Goal: Task Accomplishment & Management: Complete application form

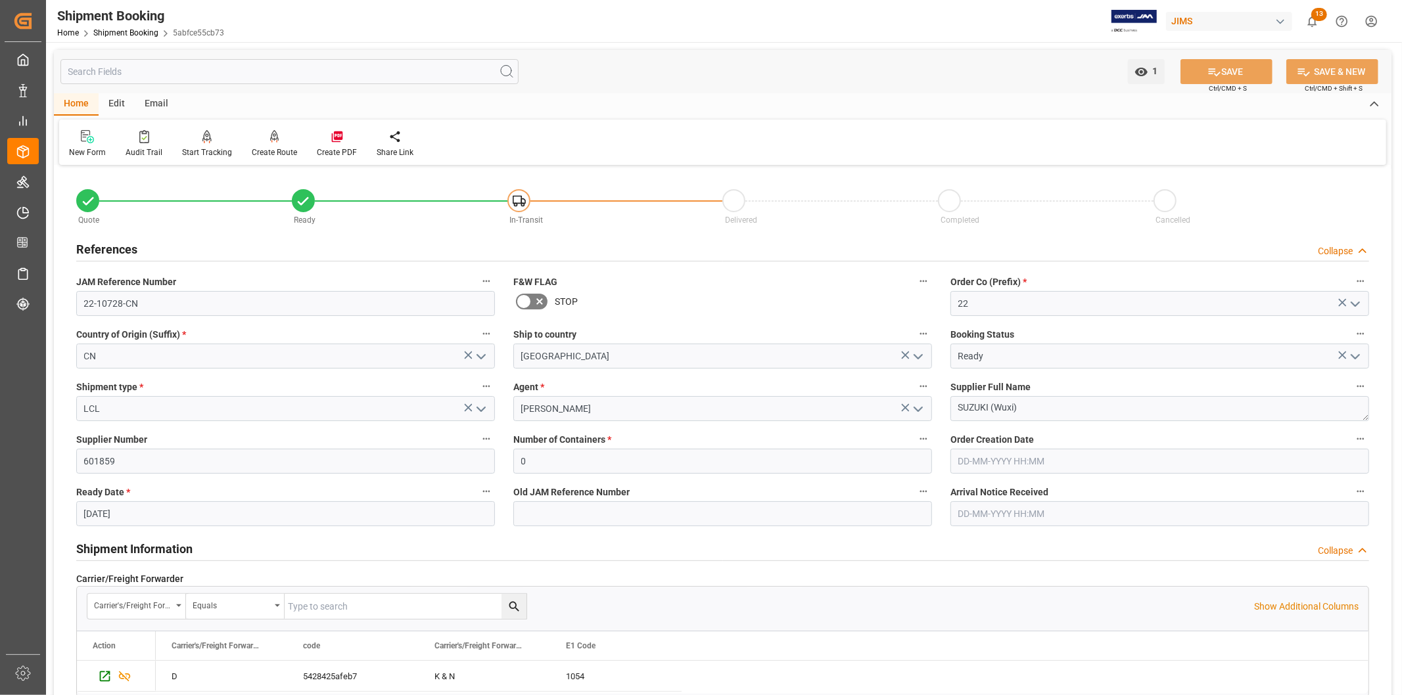
scroll to position [597, 0]
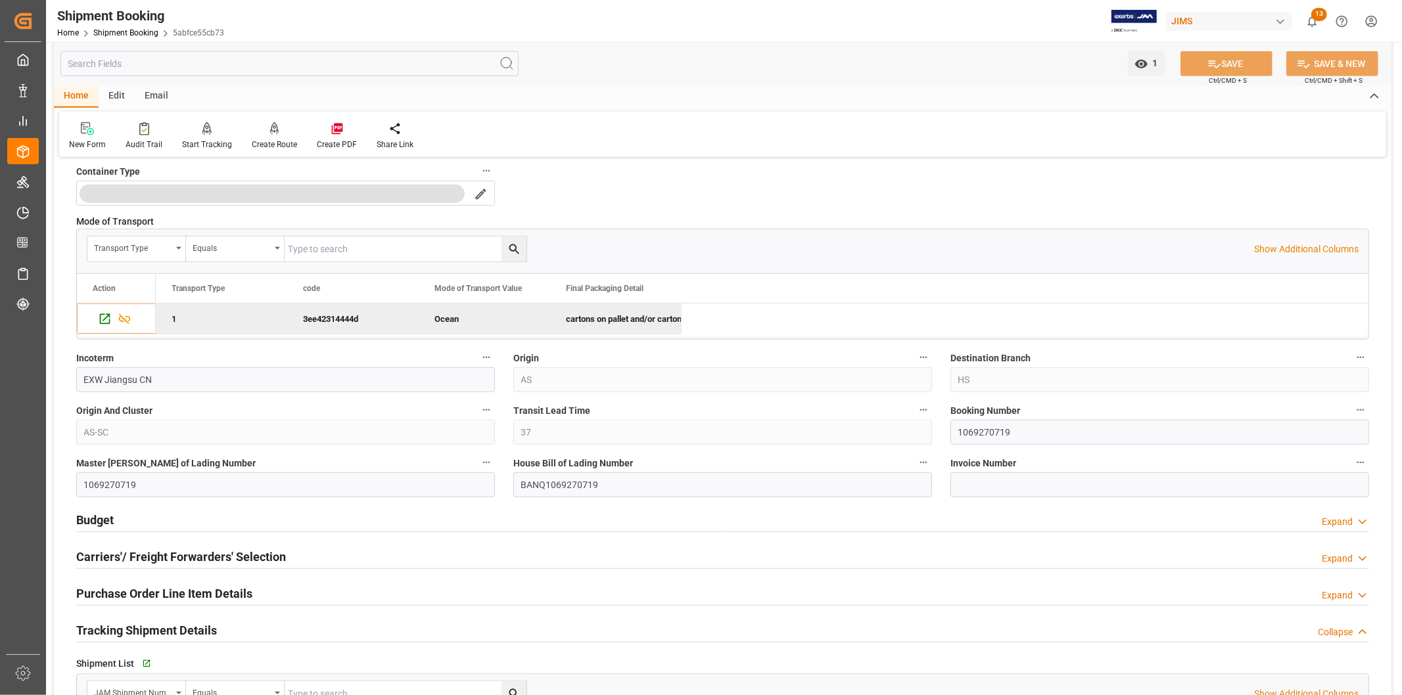
click at [1377, 28] on html "Created by potrace 1.15, written by Peter Selinger 2001-2017 Created by potrace…" at bounding box center [701, 347] width 1402 height 695
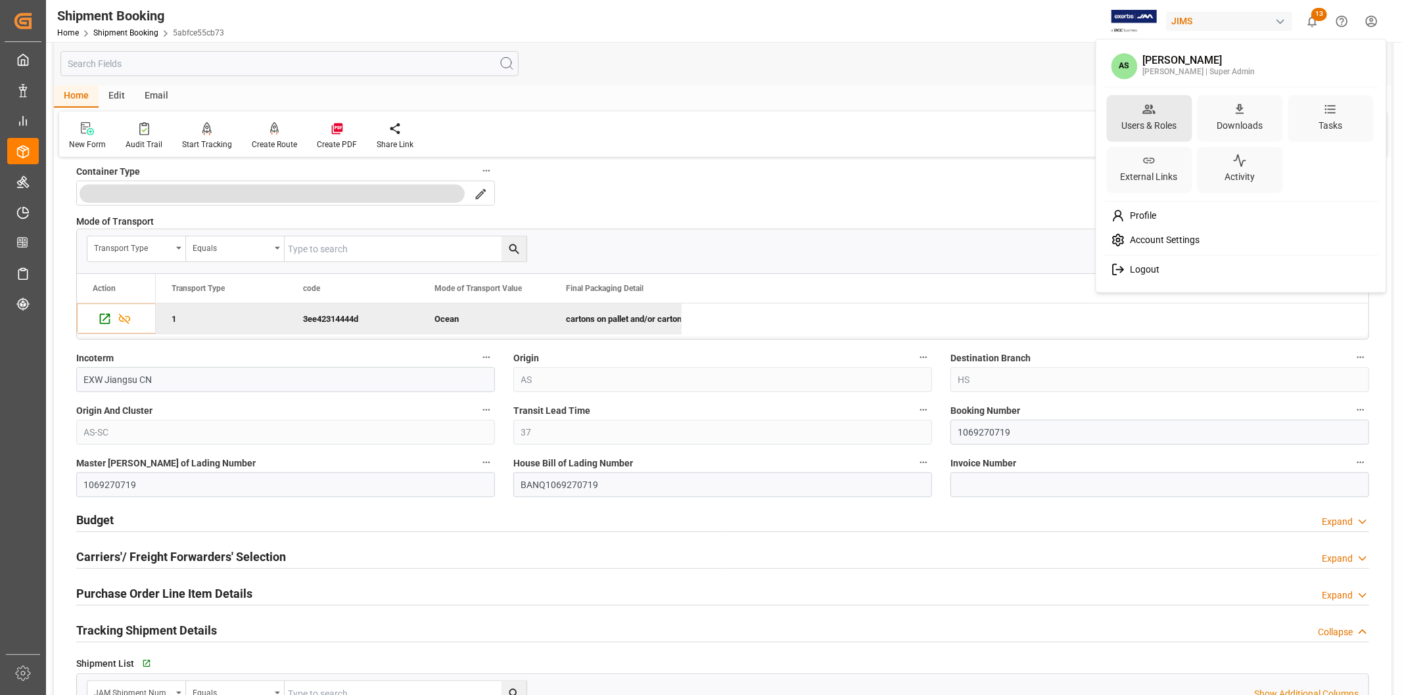
click at [1170, 121] on div "Users & Roles" at bounding box center [1148, 125] width 60 height 19
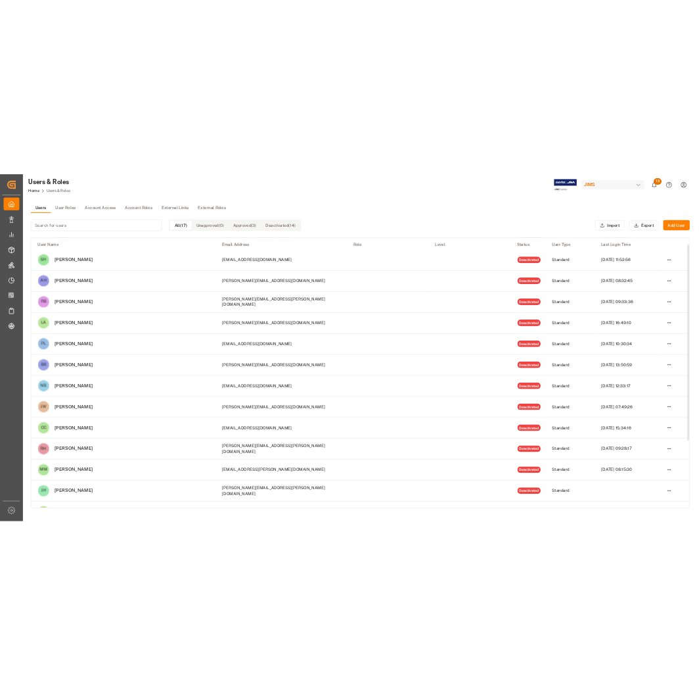
scroll to position [73, 0]
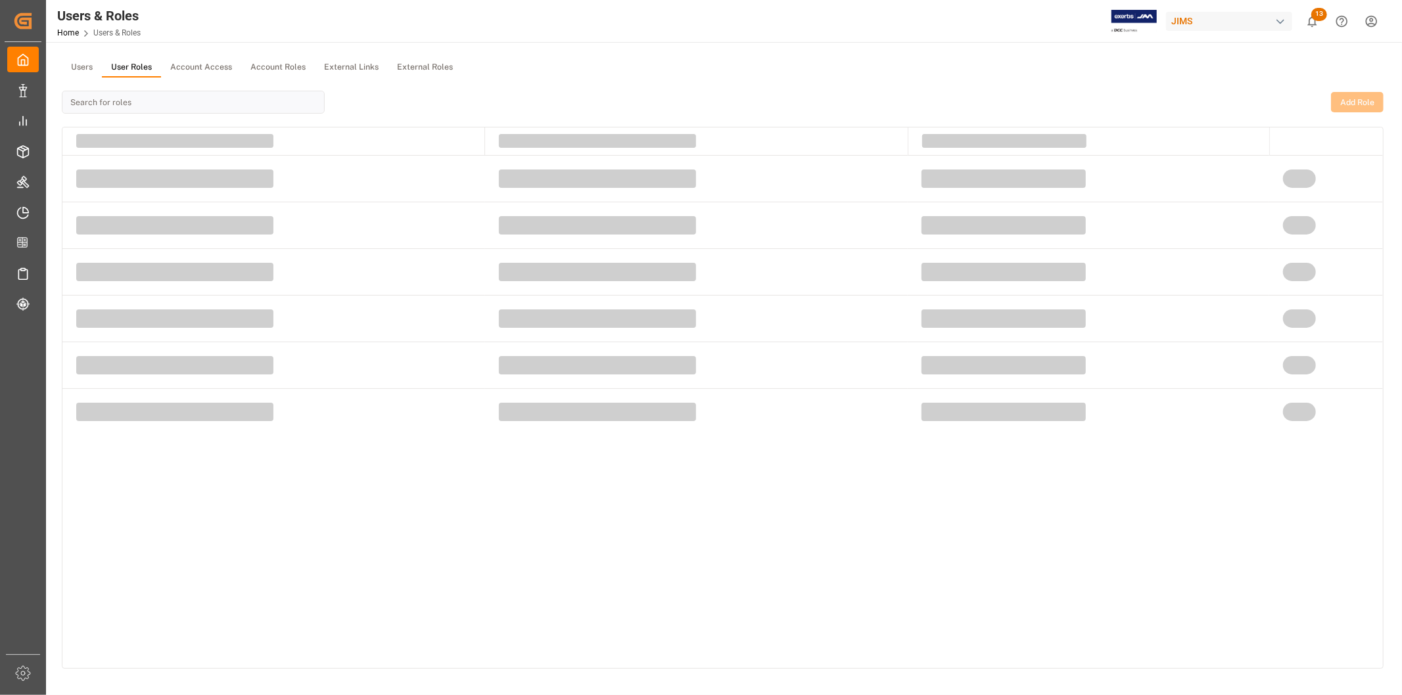
click at [143, 66] on button "User Roles" at bounding box center [131, 68] width 59 height 20
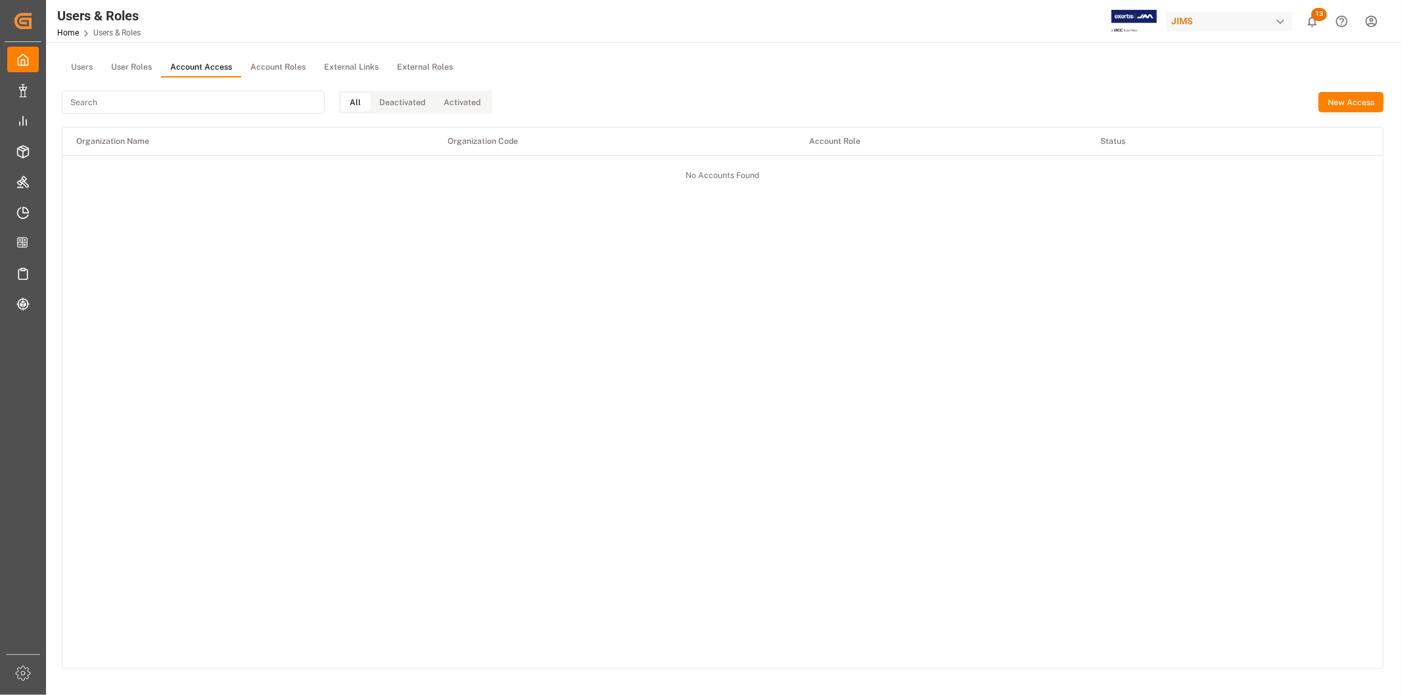
click at [195, 64] on button "Account Access" at bounding box center [201, 68] width 80 height 20
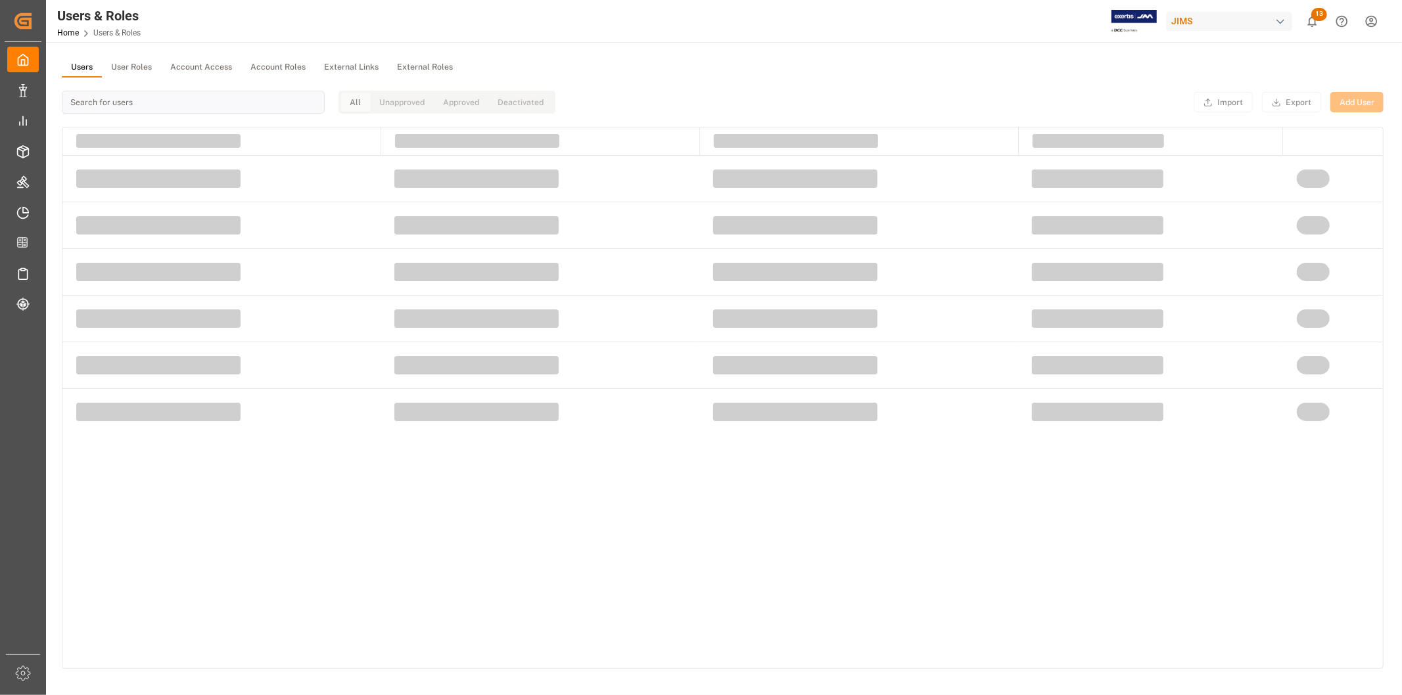
click at [87, 62] on button "Users" at bounding box center [82, 68] width 40 height 20
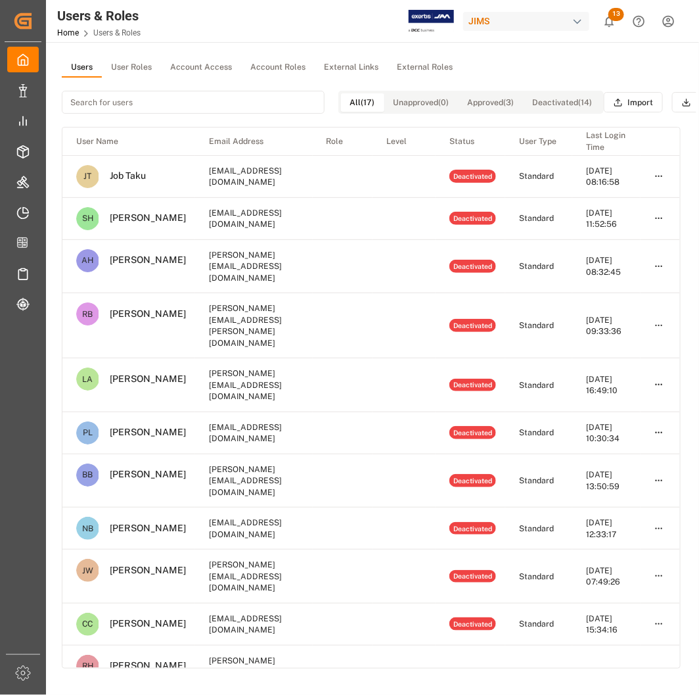
click at [217, 97] on input at bounding box center [193, 102] width 263 height 23
paste input "Adele"
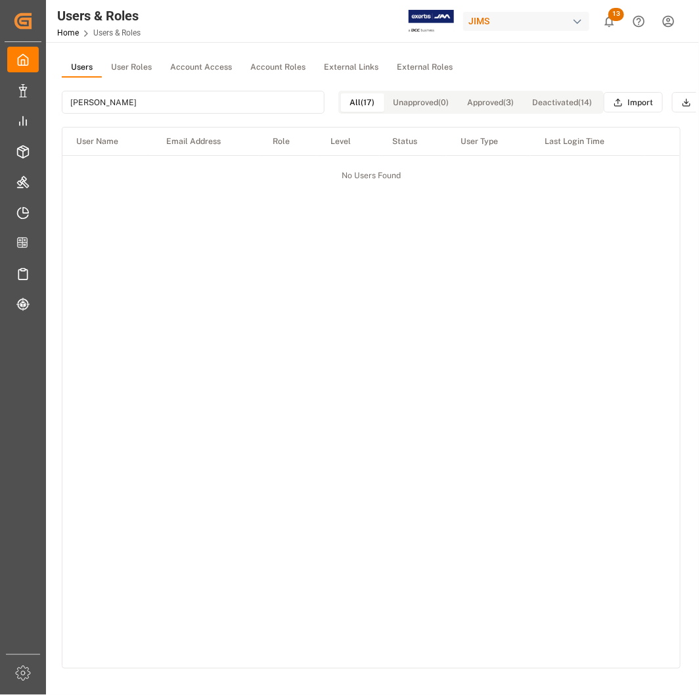
click at [92, 97] on input "Adele" at bounding box center [193, 102] width 263 height 23
click at [75, 101] on input "Adele" at bounding box center [193, 102] width 263 height 23
paste input "nna"
click at [192, 105] on input "[PERSON_NAME]" at bounding box center [193, 102] width 263 height 23
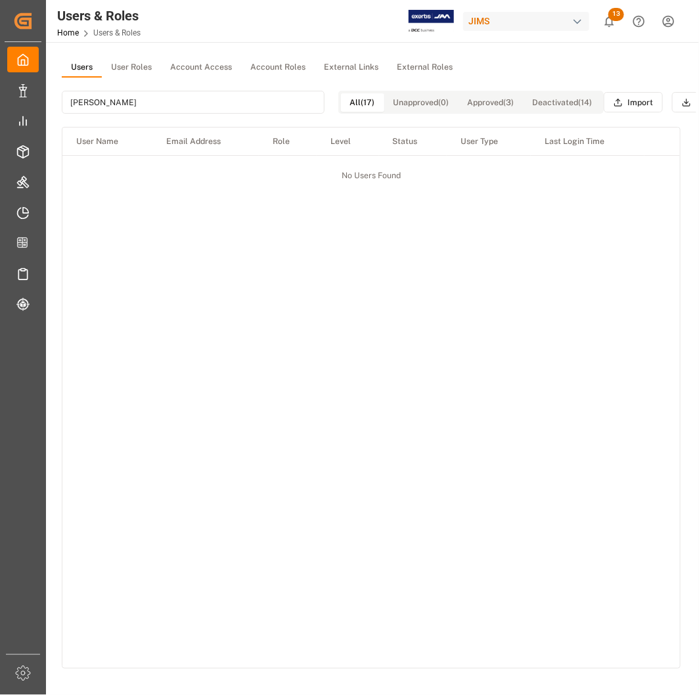
drag, startPoint x: 166, startPoint y: 106, endPoint x: 47, endPoint y: 103, distance: 118.3
click at [47, 103] on main "Users User Roles Account Access Account Roles External Links External Roles Ann…" at bounding box center [371, 380] width 650 height 645
paste input "[PERSON_NAME]"
drag, startPoint x: 189, startPoint y: 101, endPoint x: 53, endPoint y: 105, distance: 136.7
click at [56, 103] on main "Users User Roles Account Access Account Roles External Links External Roles Dai…" at bounding box center [371, 380] width 650 height 645
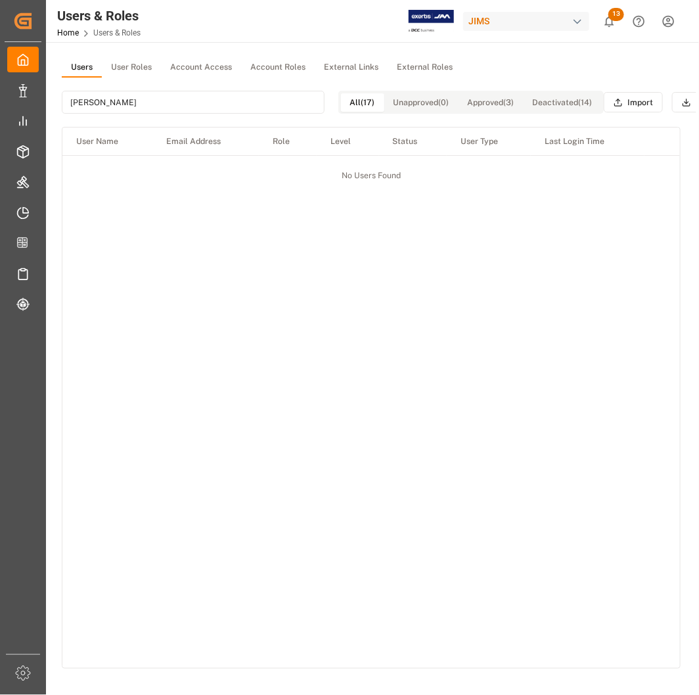
paste input "niela"
type input "Daniela"
click at [254, 264] on div "User Name Email Address Role Level Status User Type Last Login Time No Users Fo…" at bounding box center [371, 397] width 618 height 540
click at [89, 68] on button "Users" at bounding box center [82, 68] width 40 height 20
click at [323, 205] on div "User Name Email Address Role Level Status User Type Last Login Time No Users Fo…" at bounding box center [371, 397] width 618 height 540
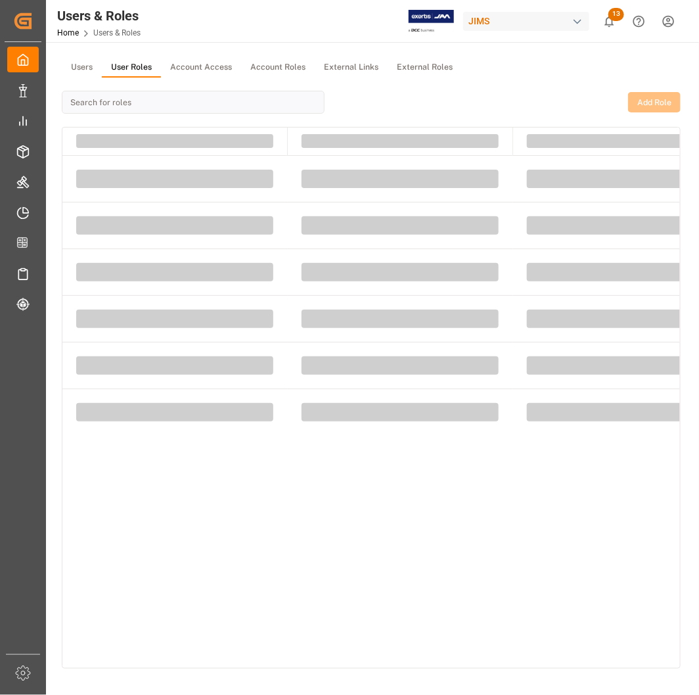
click at [122, 64] on button "User Roles" at bounding box center [131, 68] width 59 height 20
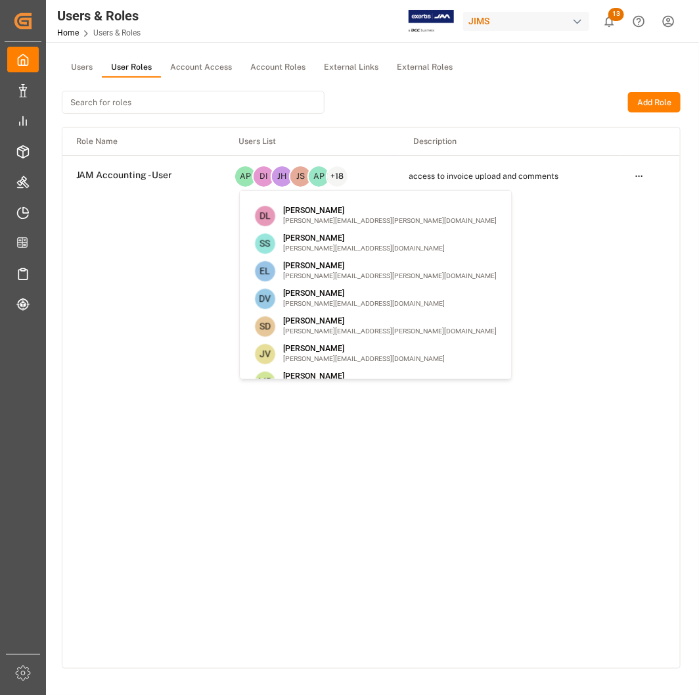
click at [342, 175] on p "+ 18" at bounding box center [337, 176] width 13 height 8
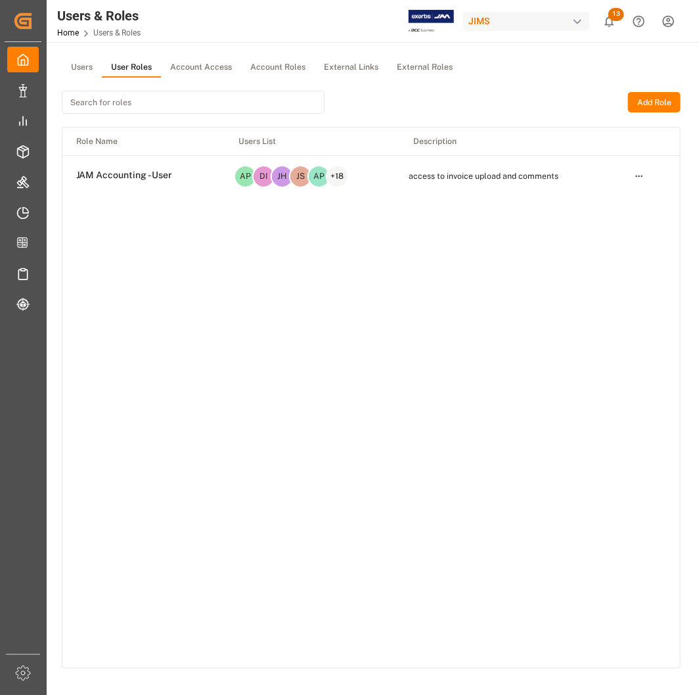
click at [342, 175] on p "+ 18" at bounding box center [337, 176] width 13 height 8
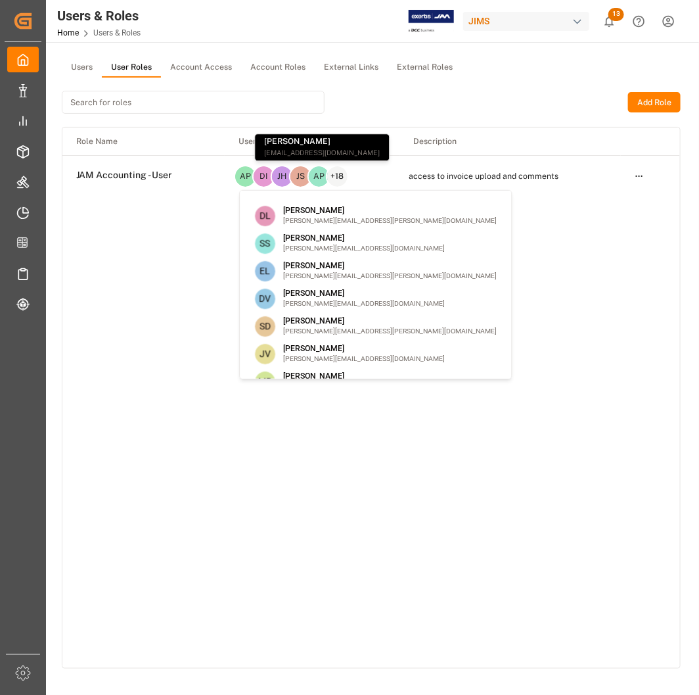
click at [336, 172] on p "+ 18" at bounding box center [337, 176] width 13 height 8
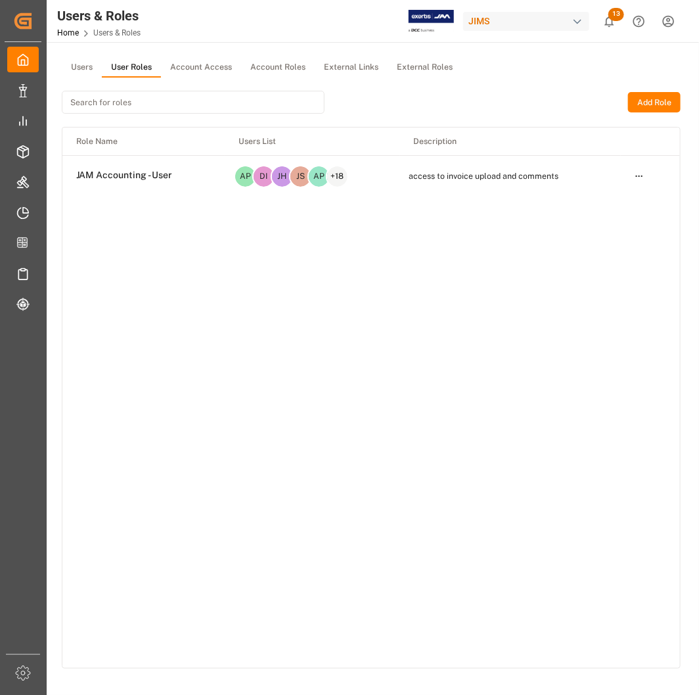
click at [336, 172] on p "+ 18" at bounding box center [337, 176] width 13 height 8
click at [640, 172] on html "Created by potrace 1.15, written by Peter Selinger 2001-2017 Created by potrace…" at bounding box center [349, 347] width 699 height 695
click at [602, 196] on div "Edit" at bounding box center [612, 200] width 68 height 18
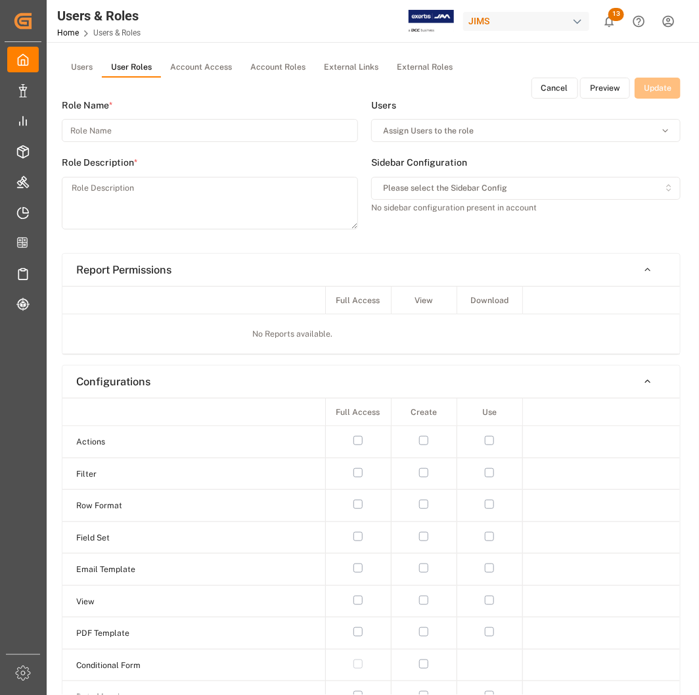
type input "JAM Accounting - User"
type textarea "access to invoice upload and comments"
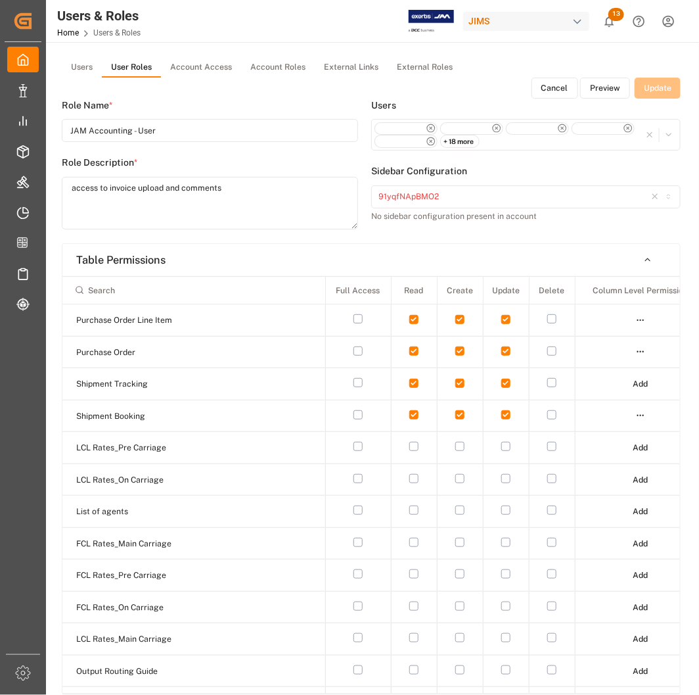
click at [464, 143] on div "+ 18 more" at bounding box center [459, 141] width 39 height 13
click at [607, 162] on div "Users + 18 more" at bounding box center [525, 132] width 309 height 66
click at [83, 66] on button "Users" at bounding box center [82, 68] width 40 height 20
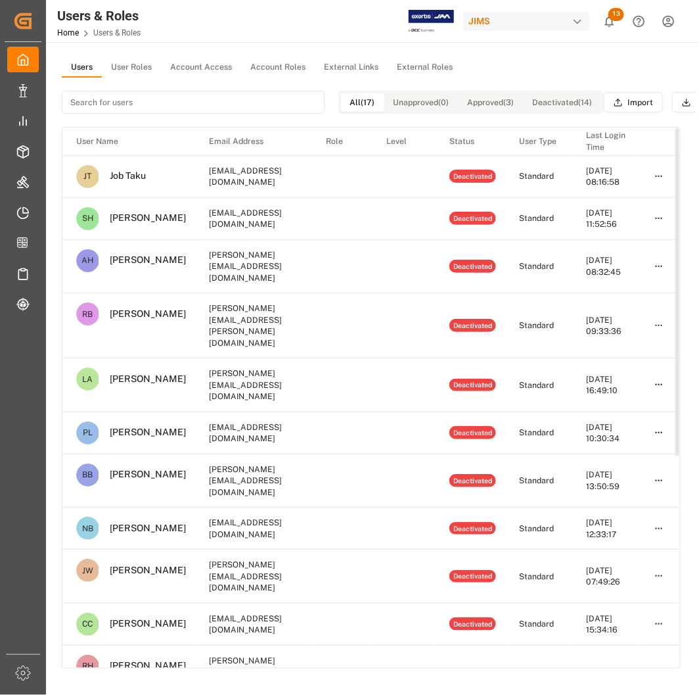
click at [251, 108] on input at bounding box center [193, 102] width 263 height 23
paste input "Terry"
type input "Terry"
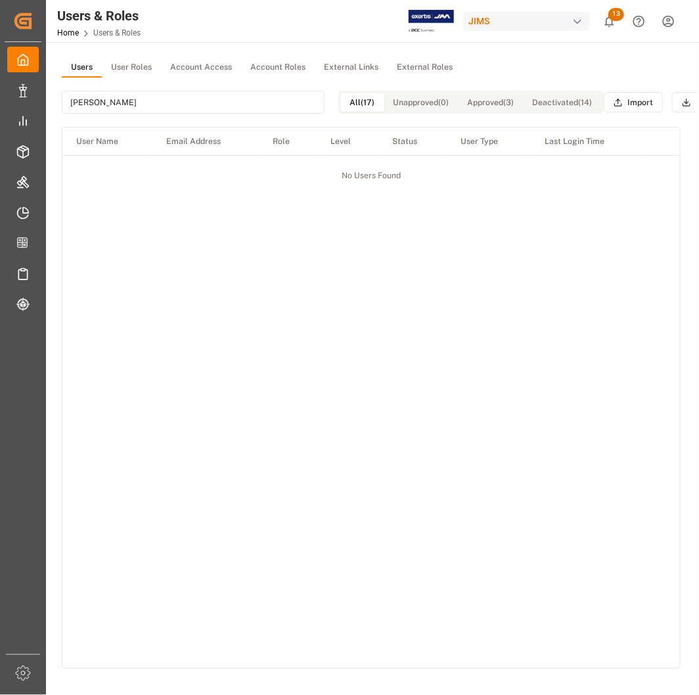
click at [78, 105] on input "Terry" at bounding box center [193, 102] width 263 height 23
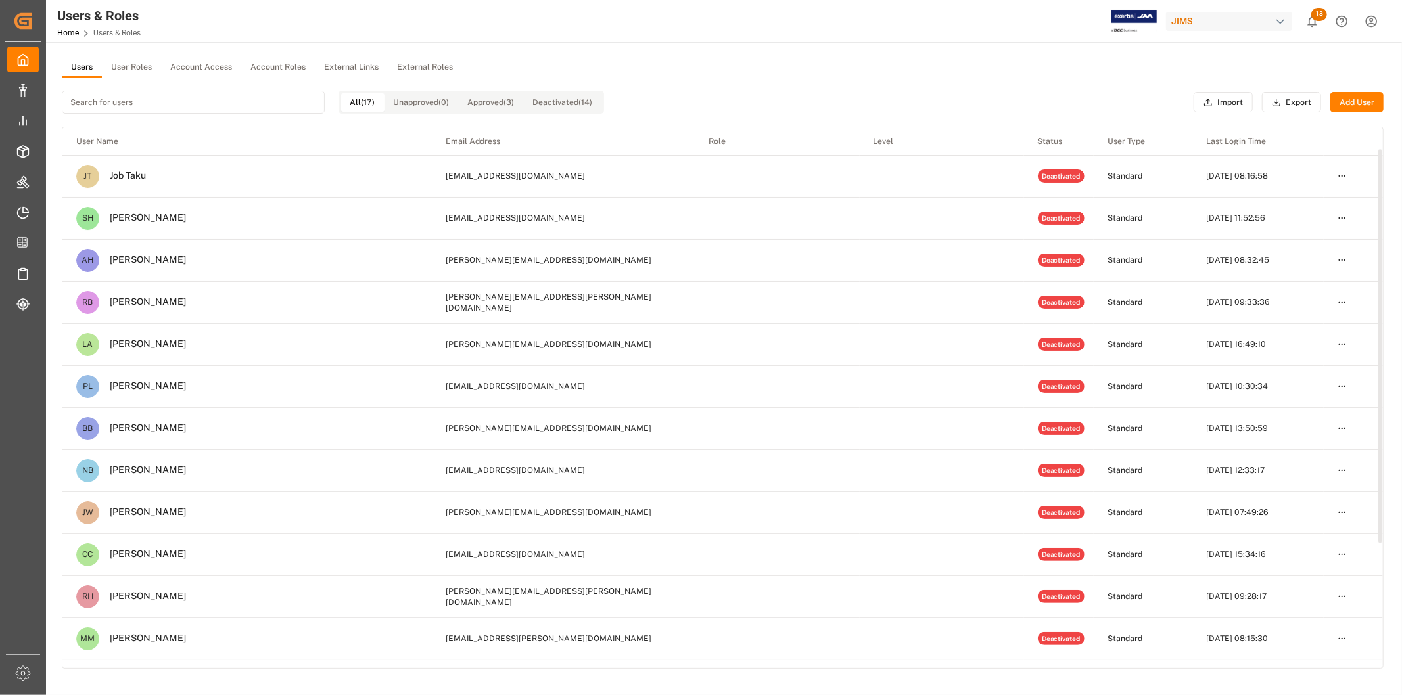
scroll to position [146, 0]
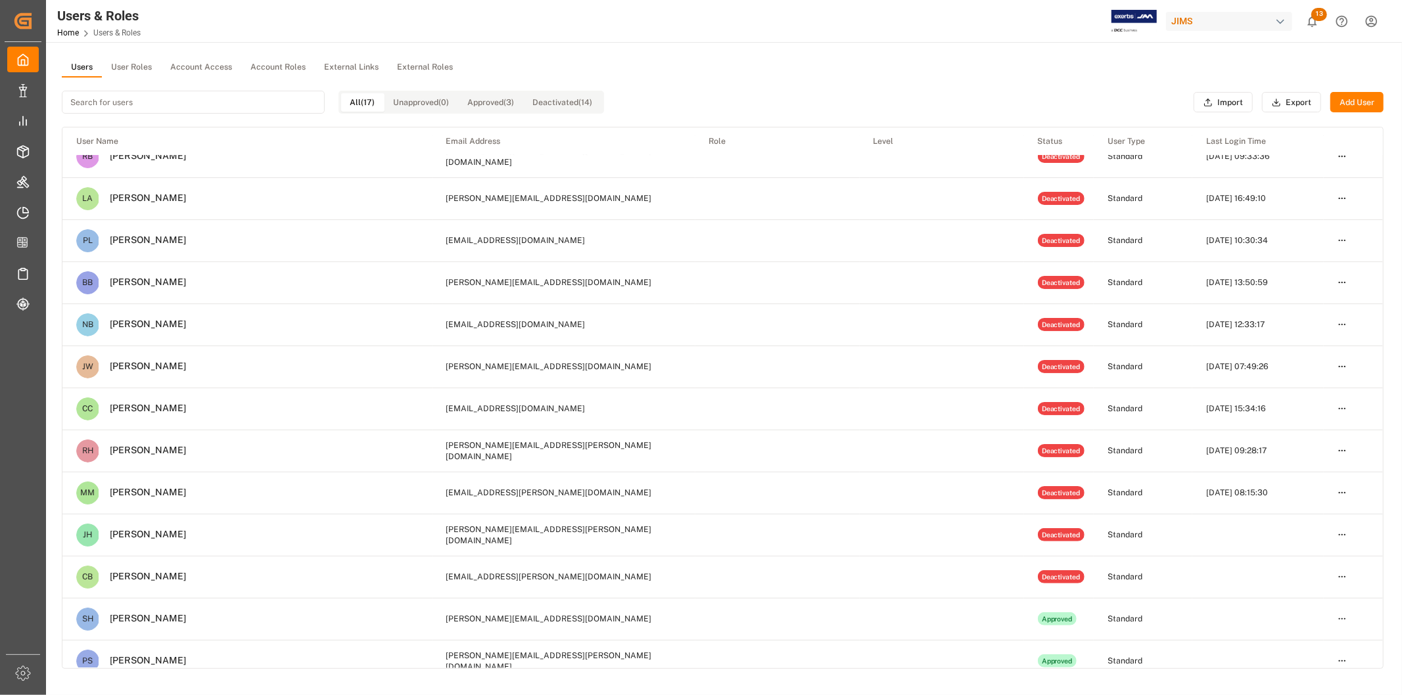
click at [143, 66] on button "User Roles" at bounding box center [131, 68] width 59 height 20
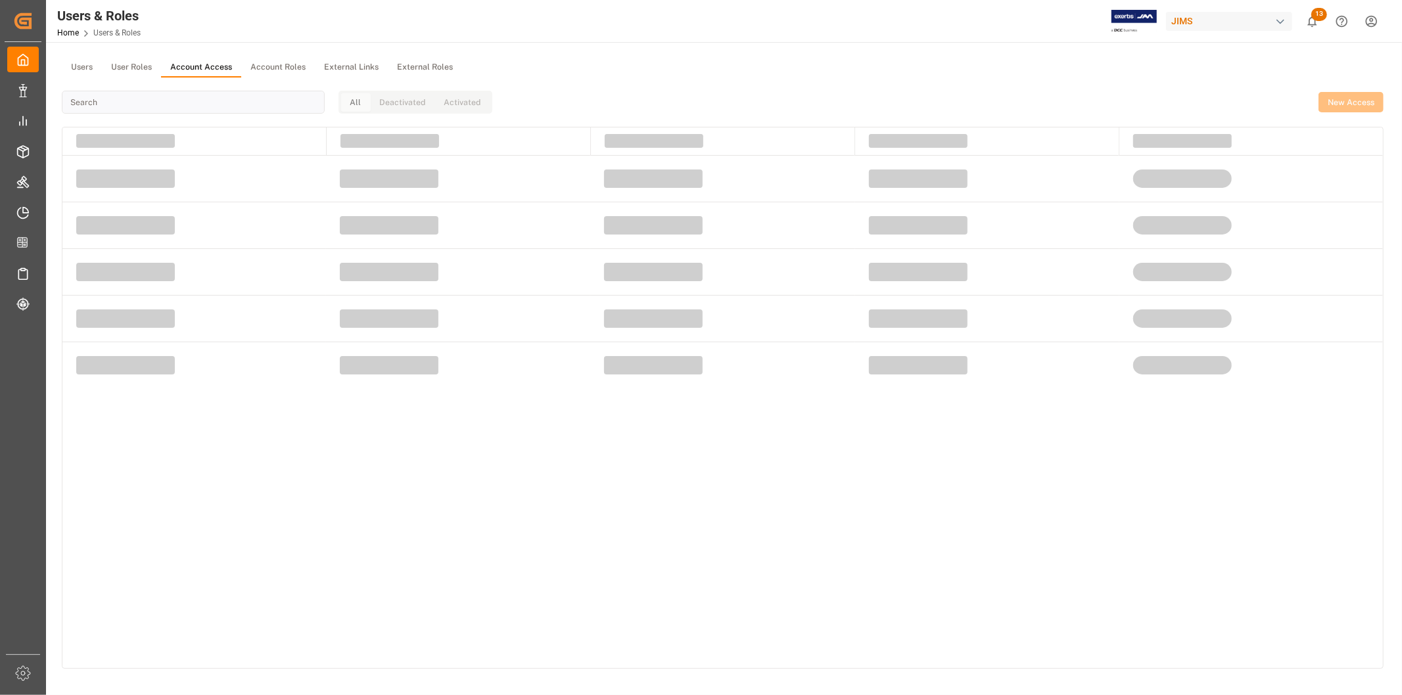
click at [200, 63] on button "Account Access" at bounding box center [201, 68] width 80 height 20
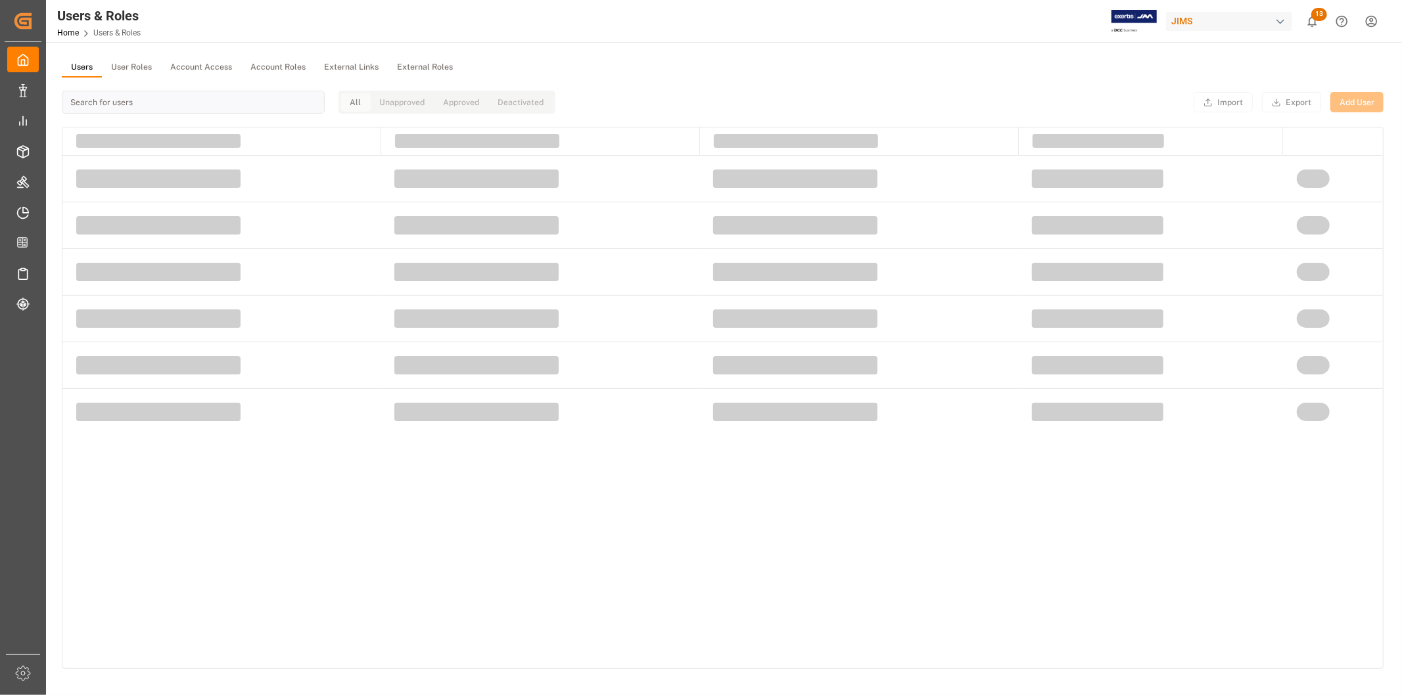
click at [83, 63] on button "Users" at bounding box center [82, 68] width 40 height 20
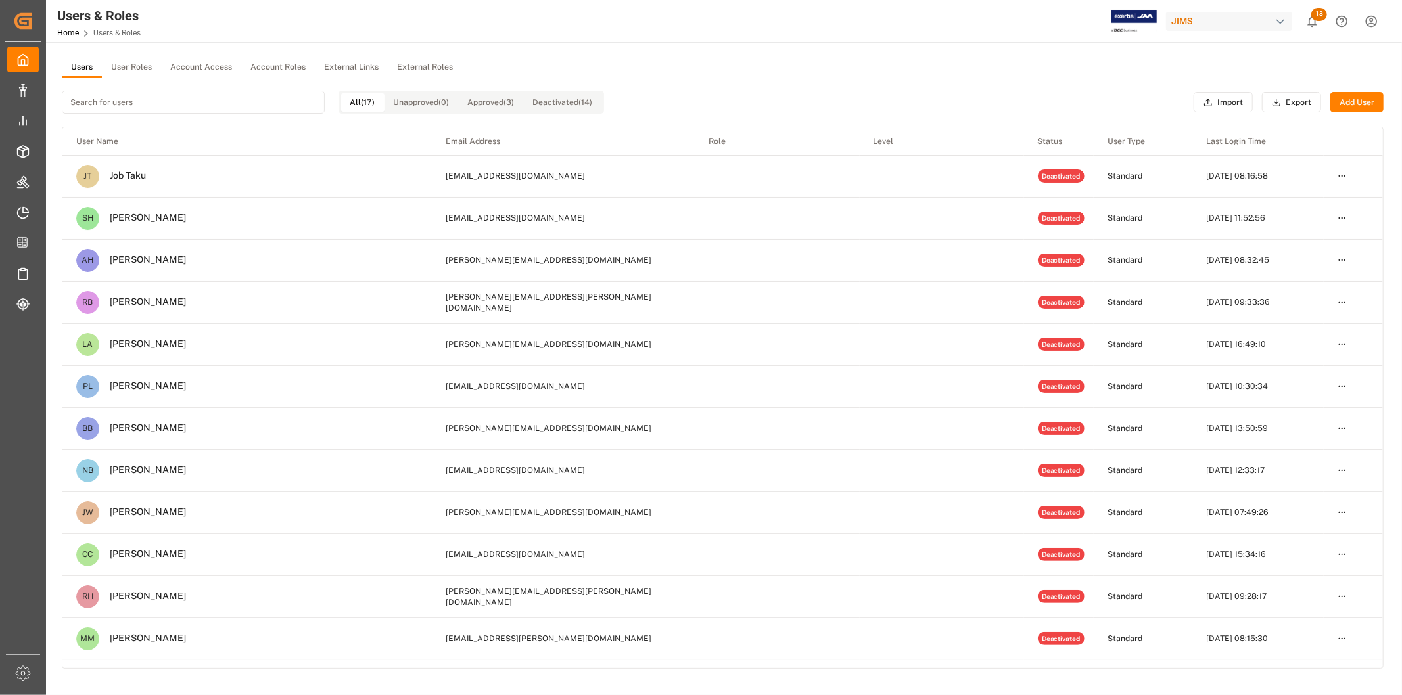
click at [120, 68] on button "User Roles" at bounding box center [131, 68] width 59 height 20
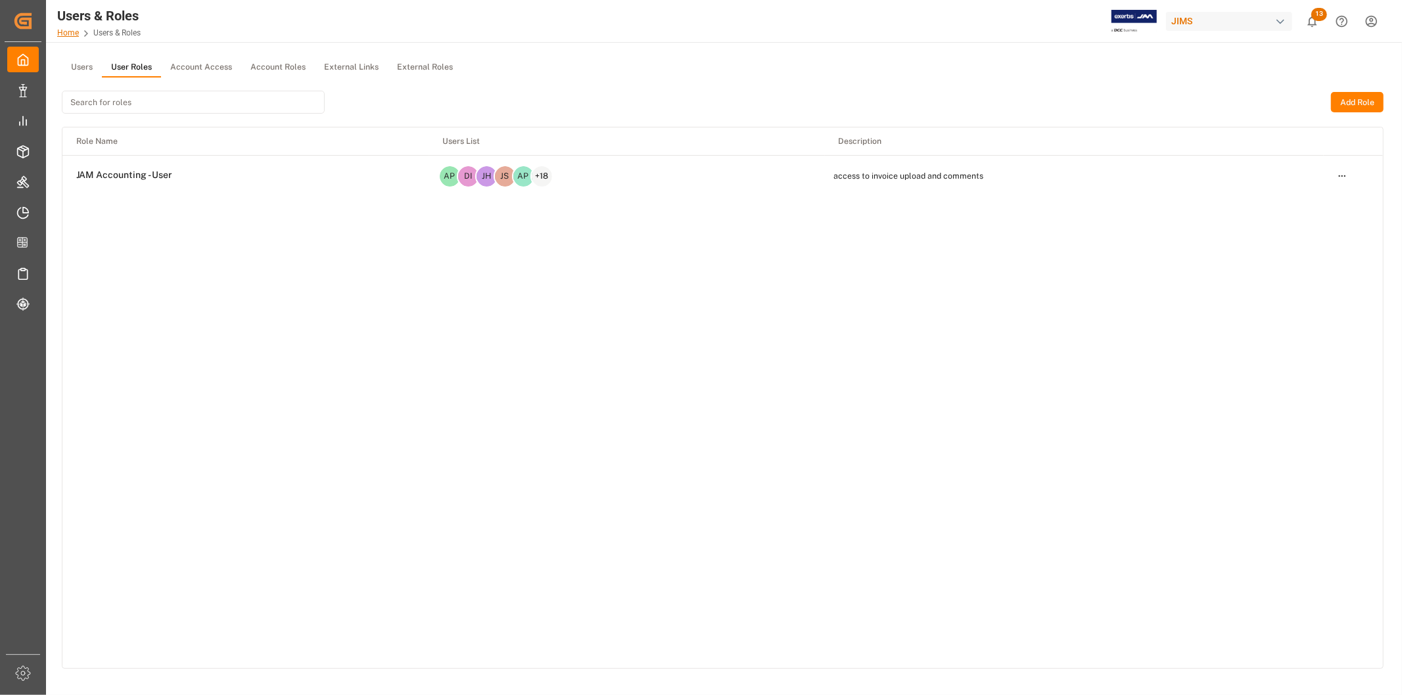
click at [62, 30] on link "Home" at bounding box center [68, 32] width 22 height 9
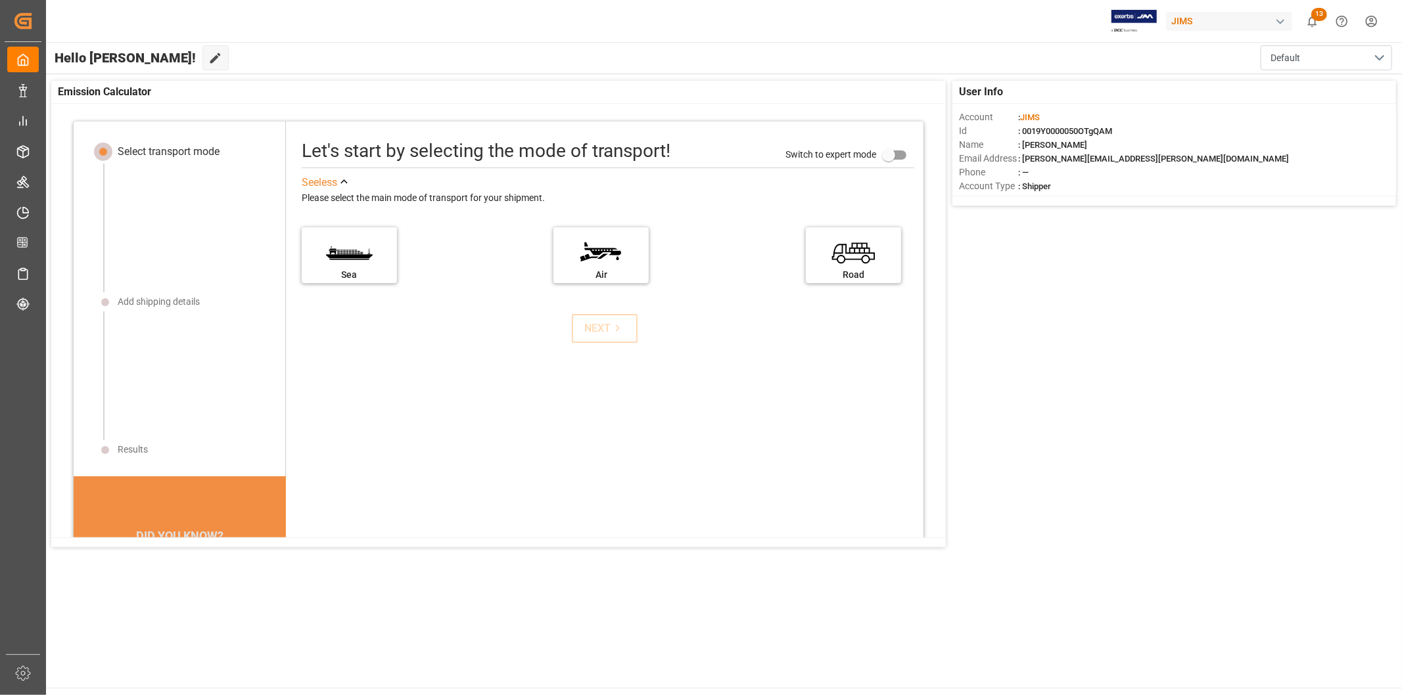
click at [1371, 20] on html "Created by potrace 1.15, written by Peter Selinger 2001-2017 Created by potrace…" at bounding box center [701, 347] width 1402 height 695
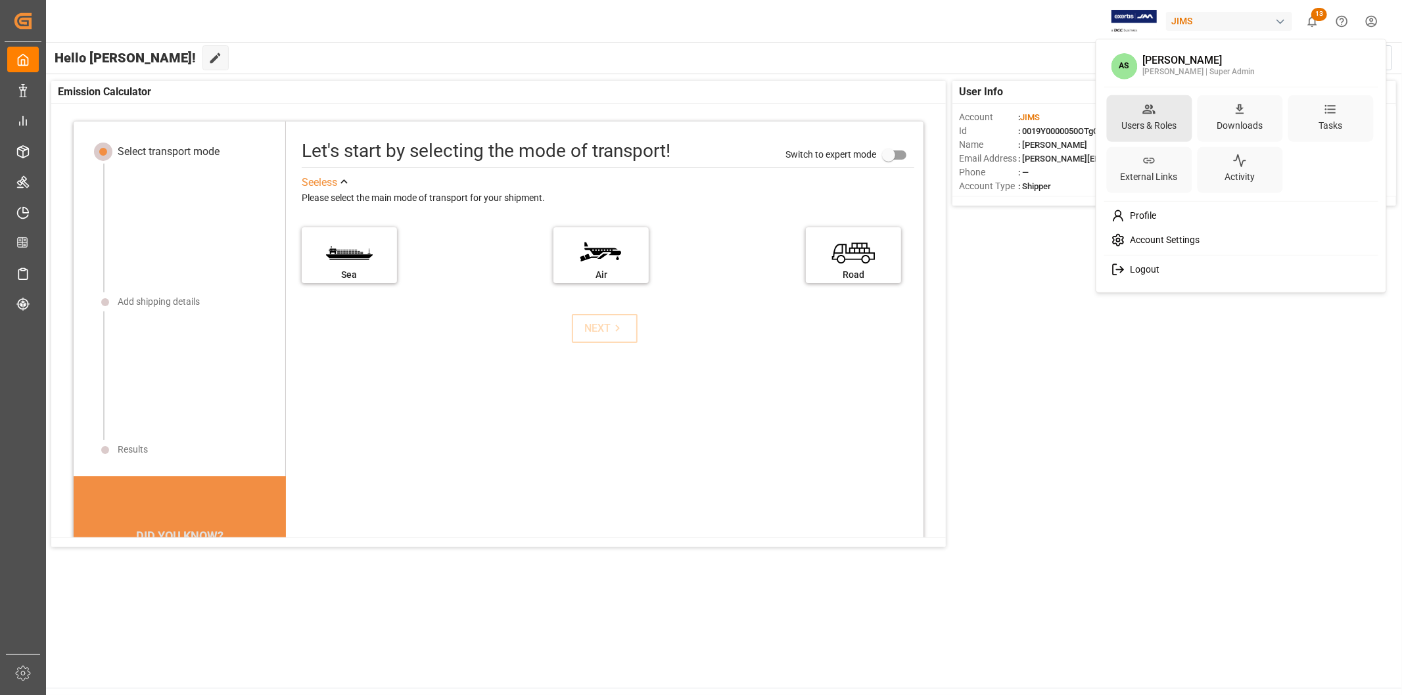
click at [1149, 109] on icon at bounding box center [1149, 109] width 14 height 14
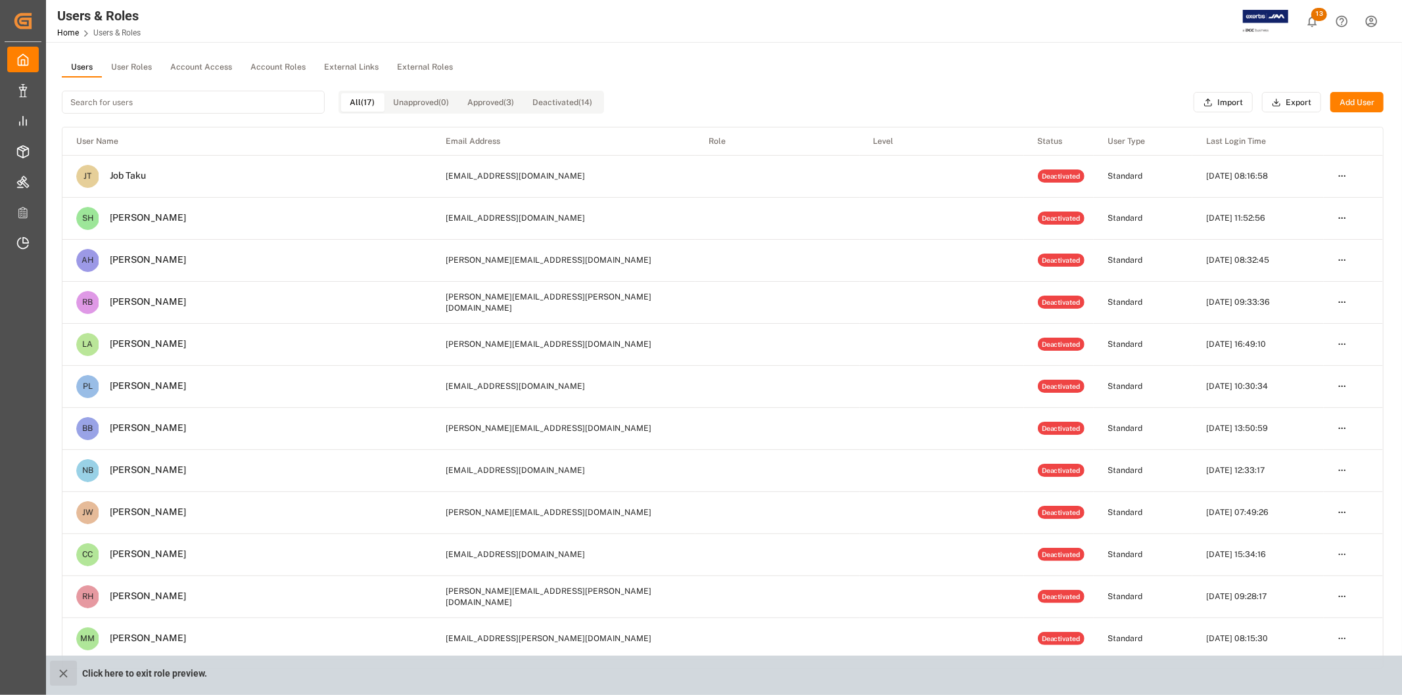
click at [64, 672] on icon "close role preview" at bounding box center [63, 674] width 8 height 8
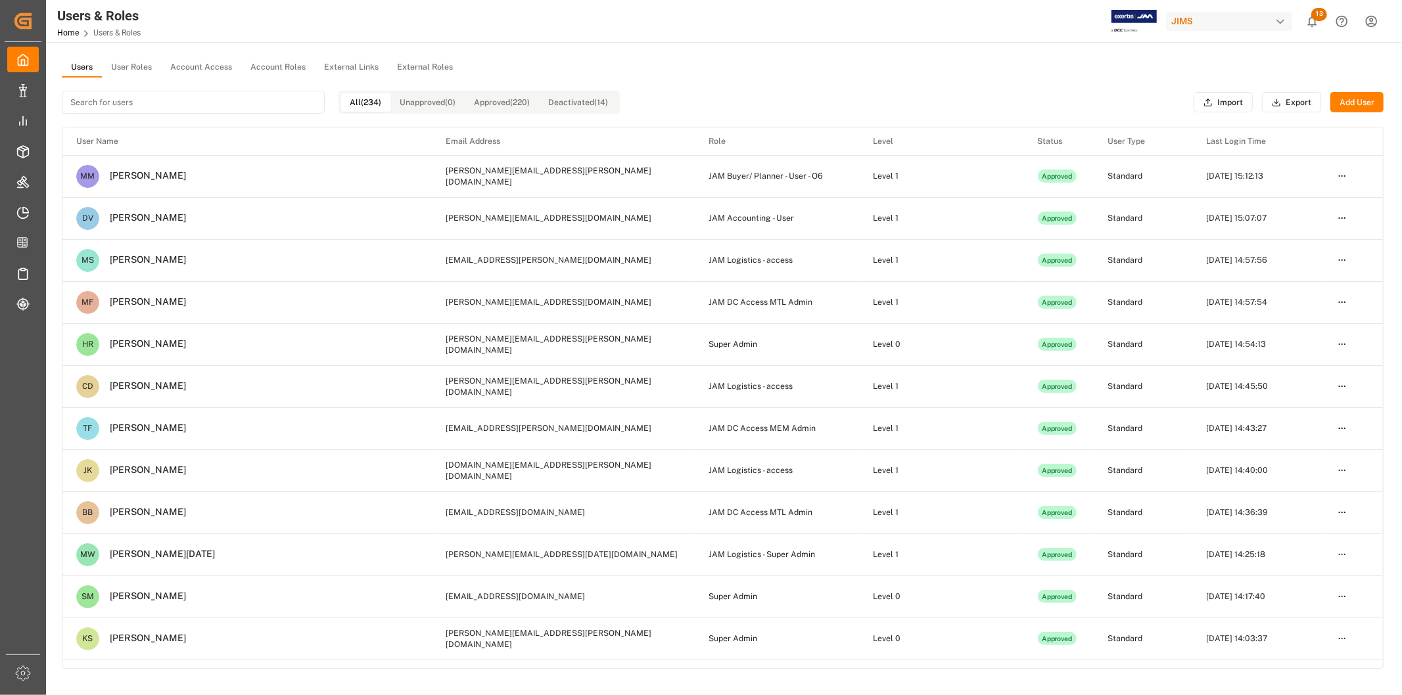
click at [141, 68] on button "User Roles" at bounding box center [131, 68] width 59 height 20
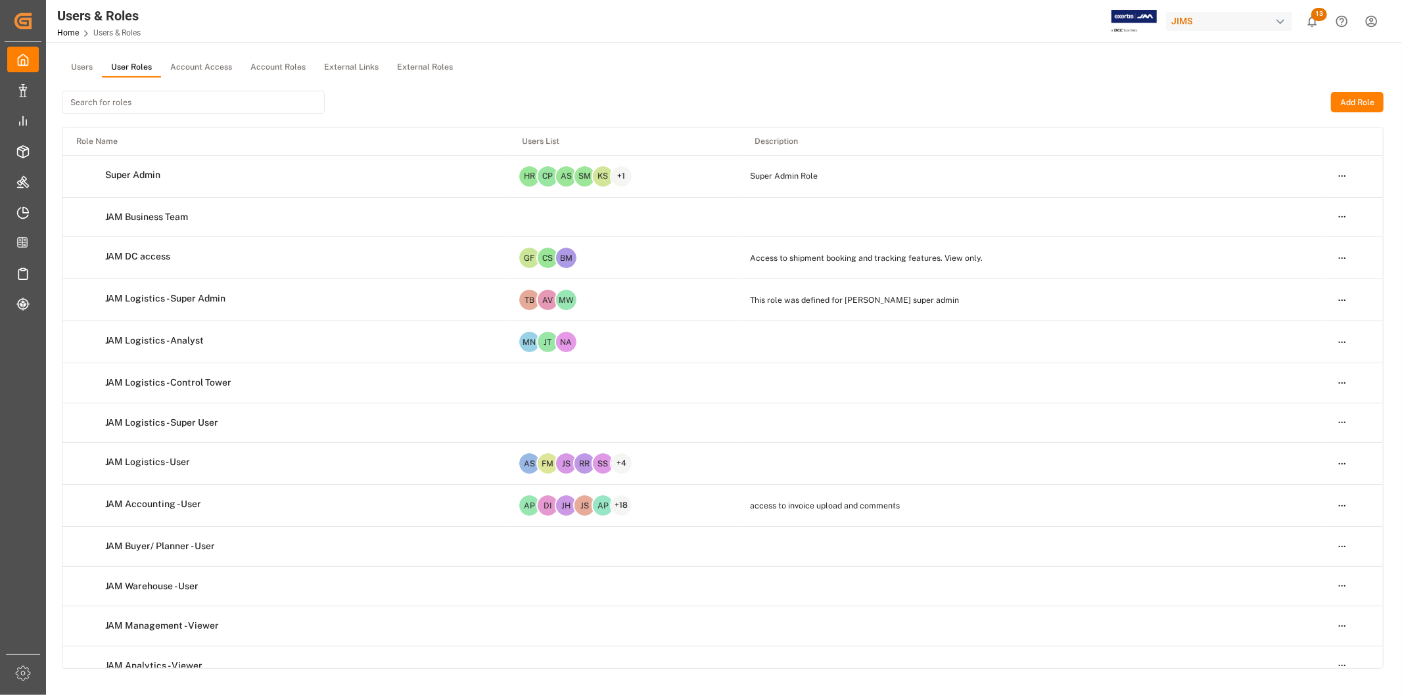
click at [90, 68] on button "Users" at bounding box center [82, 68] width 40 height 20
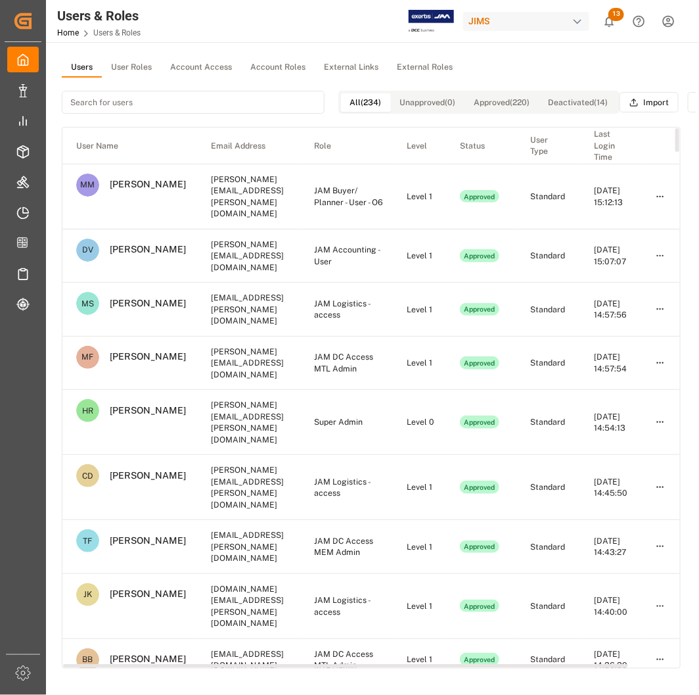
click at [393, 145] on th "Role" at bounding box center [346, 145] width 93 height 36
click at [134, 93] on input at bounding box center [193, 102] width 263 height 23
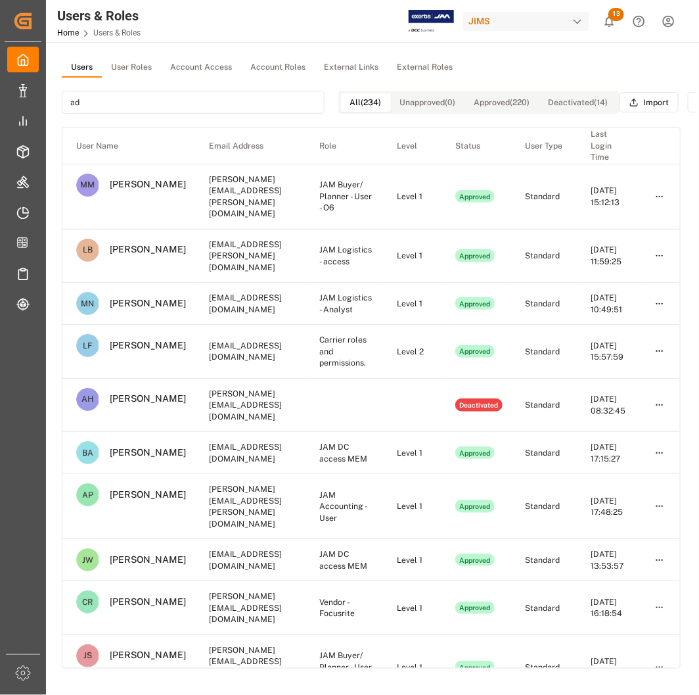
type input "a"
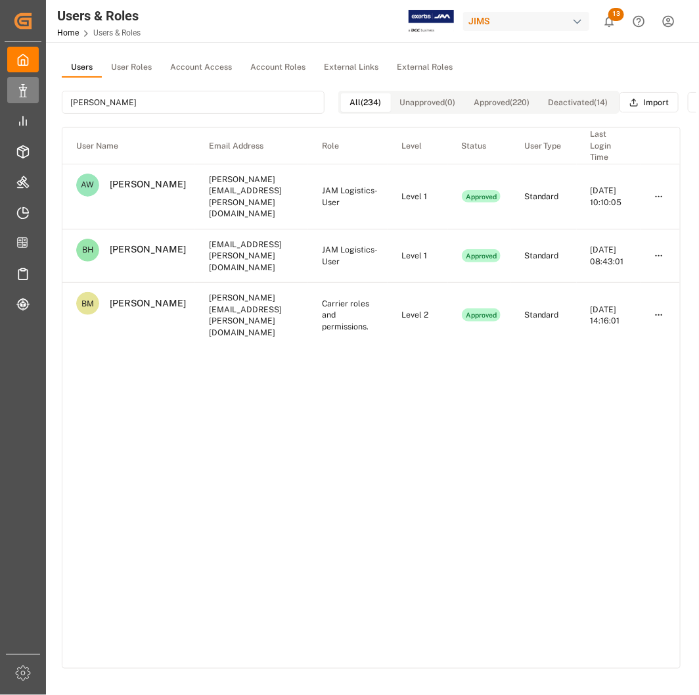
drag, startPoint x: 127, startPoint y: 108, endPoint x: 39, endPoint y: 101, distance: 88.3
click at [39, 101] on div "Created by potrace 1.15, written by [PERSON_NAME] [DATE]-[DATE] Created by potr…" at bounding box center [349, 347] width 699 height 695
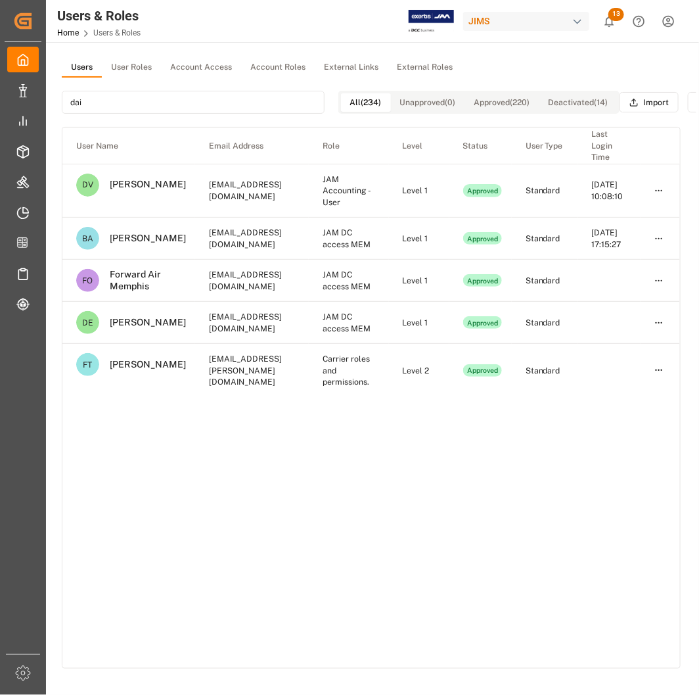
drag, startPoint x: 160, startPoint y: 106, endPoint x: 49, endPoint y: 93, distance: 111.2
click at [49, 93] on main "Users User Roles Account Access Account Roles External Links External Roles dai…" at bounding box center [371, 380] width 650 height 645
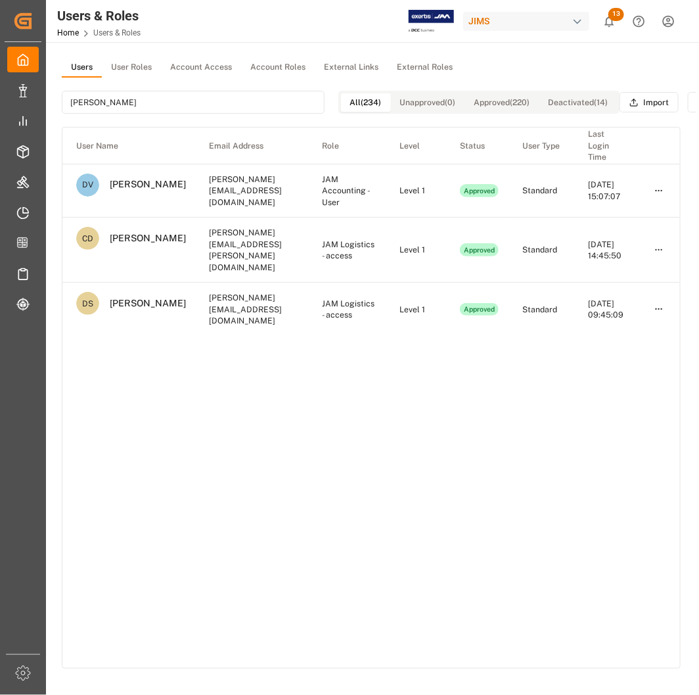
drag, startPoint x: 176, startPoint y: 106, endPoint x: 49, endPoint y: 96, distance: 127.9
click at [49, 96] on main "Users User Roles Account Access Account Roles External Links External Roles [PE…" at bounding box center [371, 380] width 650 height 645
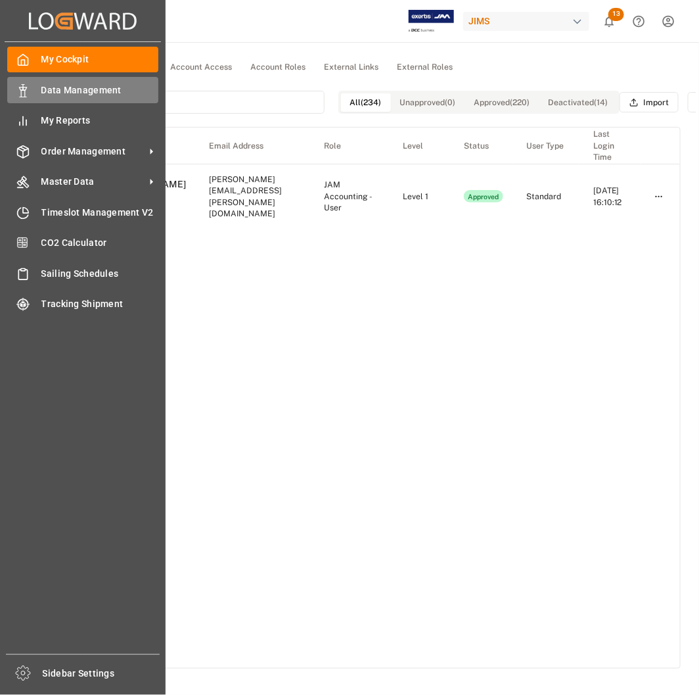
drag, startPoint x: 110, startPoint y: 96, endPoint x: 35, endPoint y: 93, distance: 75.0
click at [35, 93] on div "Created by potrace 1.15, written by [PERSON_NAME] [DATE]-[DATE] Created by potr…" at bounding box center [349, 347] width 699 height 695
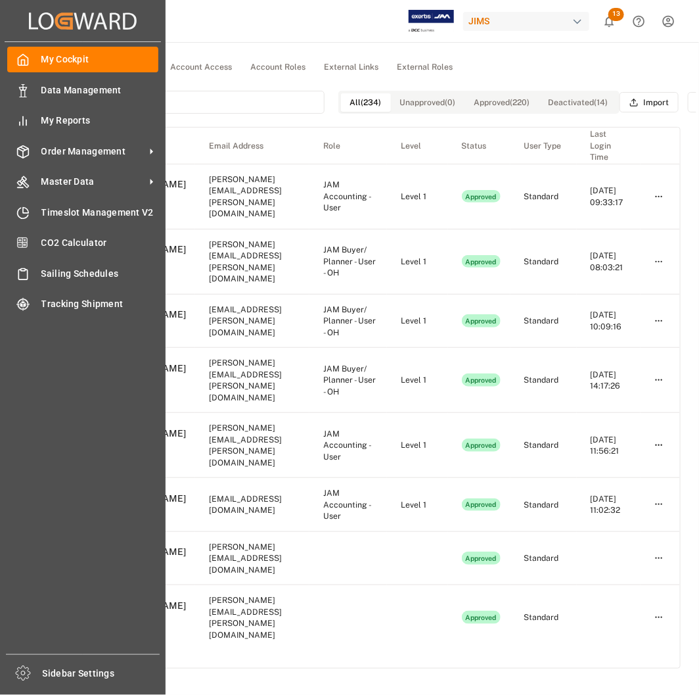
drag, startPoint x: 103, startPoint y: 106, endPoint x: 34, endPoint y: 103, distance: 69.0
click at [34, 103] on div "Created by potrace 1.15, written by [PERSON_NAME] [DATE]-[DATE] Created by potr…" at bounding box center [349, 347] width 699 height 695
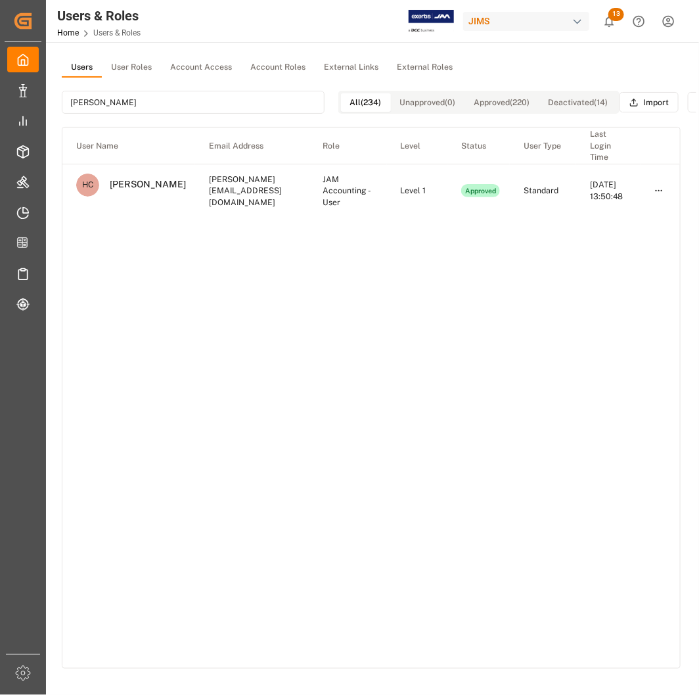
click at [80, 97] on input "[PERSON_NAME]" at bounding box center [193, 102] width 263 height 23
drag, startPoint x: 134, startPoint y: 99, endPoint x: 45, endPoint y: 84, distance: 90.6
click at [45, 84] on div "Created by potrace 1.15, written by [PERSON_NAME] [DATE]-[DATE] Created by potr…" at bounding box center [349, 347] width 699 height 695
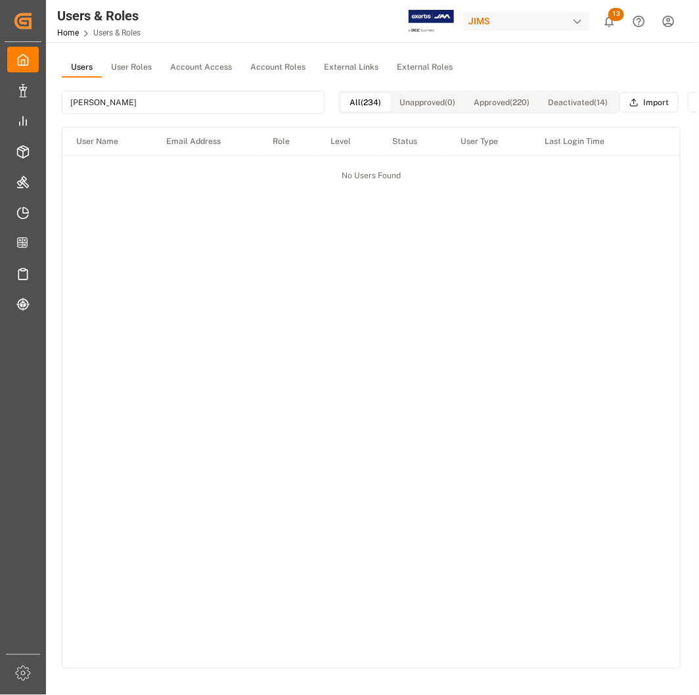
drag, startPoint x: 122, startPoint y: 99, endPoint x: 58, endPoint y: 100, distance: 63.7
click at [60, 99] on main "Users User Roles Account Access Account Roles External Links External Roles [PE…" at bounding box center [371, 380] width 650 height 645
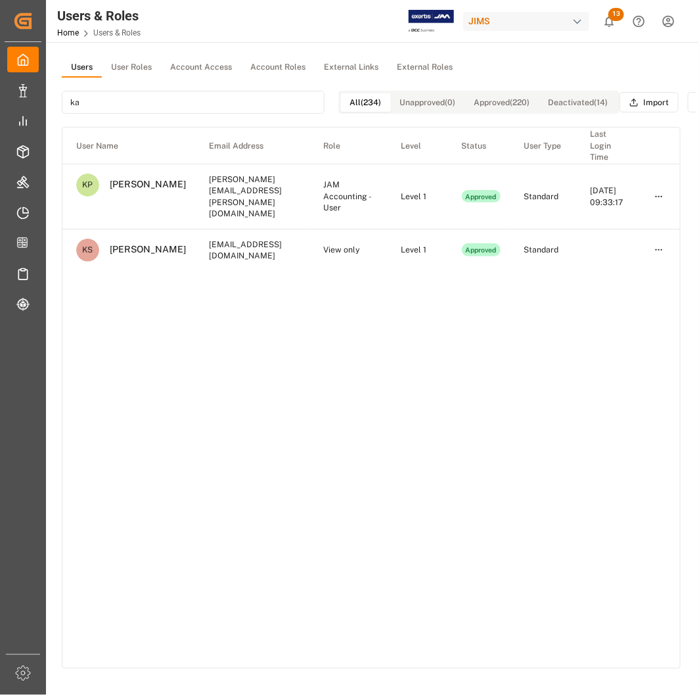
type input "k"
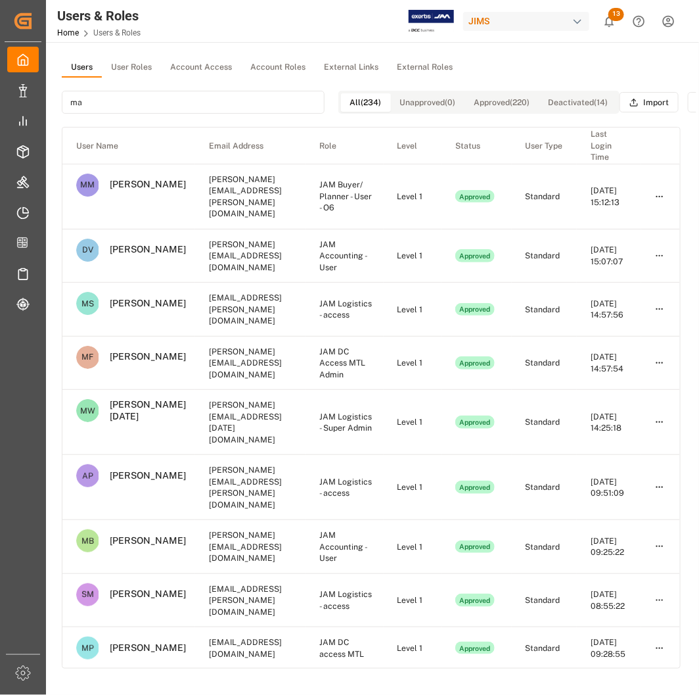
type input "m"
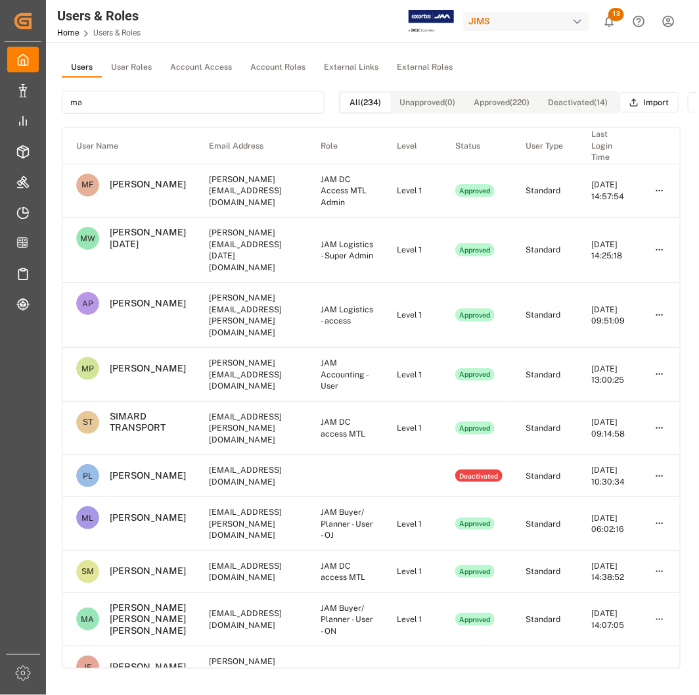
type input "m"
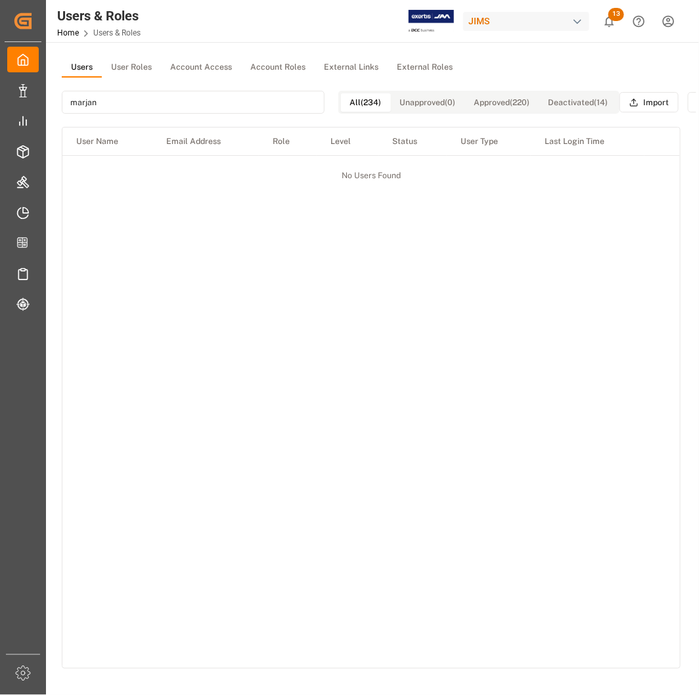
drag, startPoint x: 205, startPoint y: 107, endPoint x: 49, endPoint y: 83, distance: 157.5
click at [49, 83] on main "Users User Roles Account Access Account Roles External Links External Roles mar…" at bounding box center [371, 380] width 650 height 645
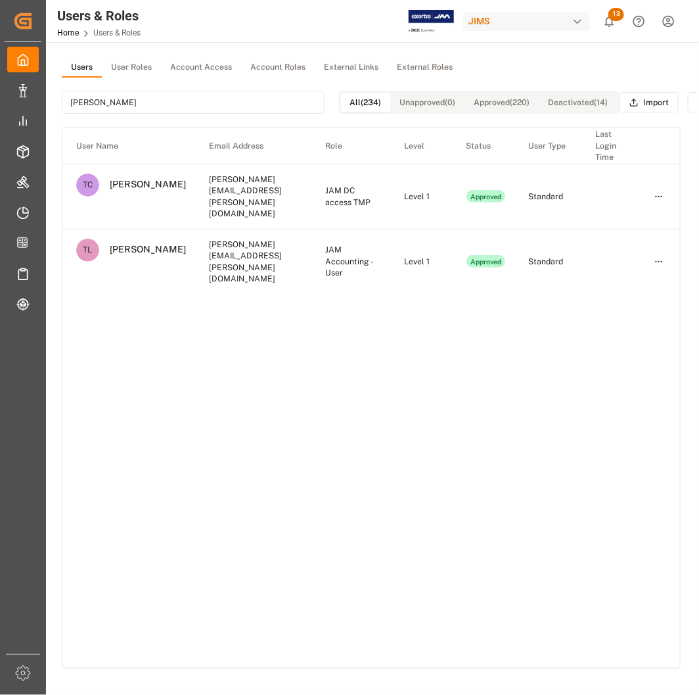
type input "[PERSON_NAME]"
click at [139, 276] on div "User Name Email Address Role Level Status User Type Last Login Time [PERSON_NAM…" at bounding box center [371, 397] width 618 height 540
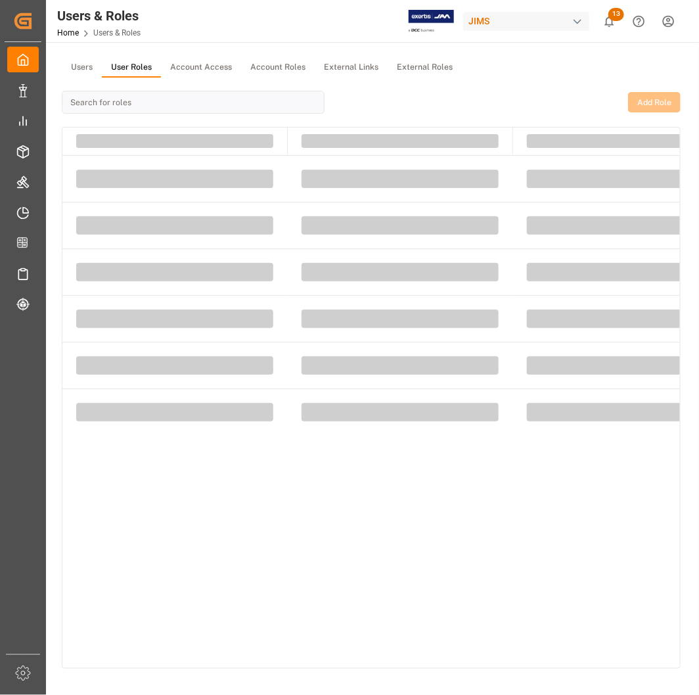
click at [122, 66] on button "User Roles" at bounding box center [131, 68] width 59 height 20
click at [80, 66] on button "Users" at bounding box center [82, 68] width 40 height 20
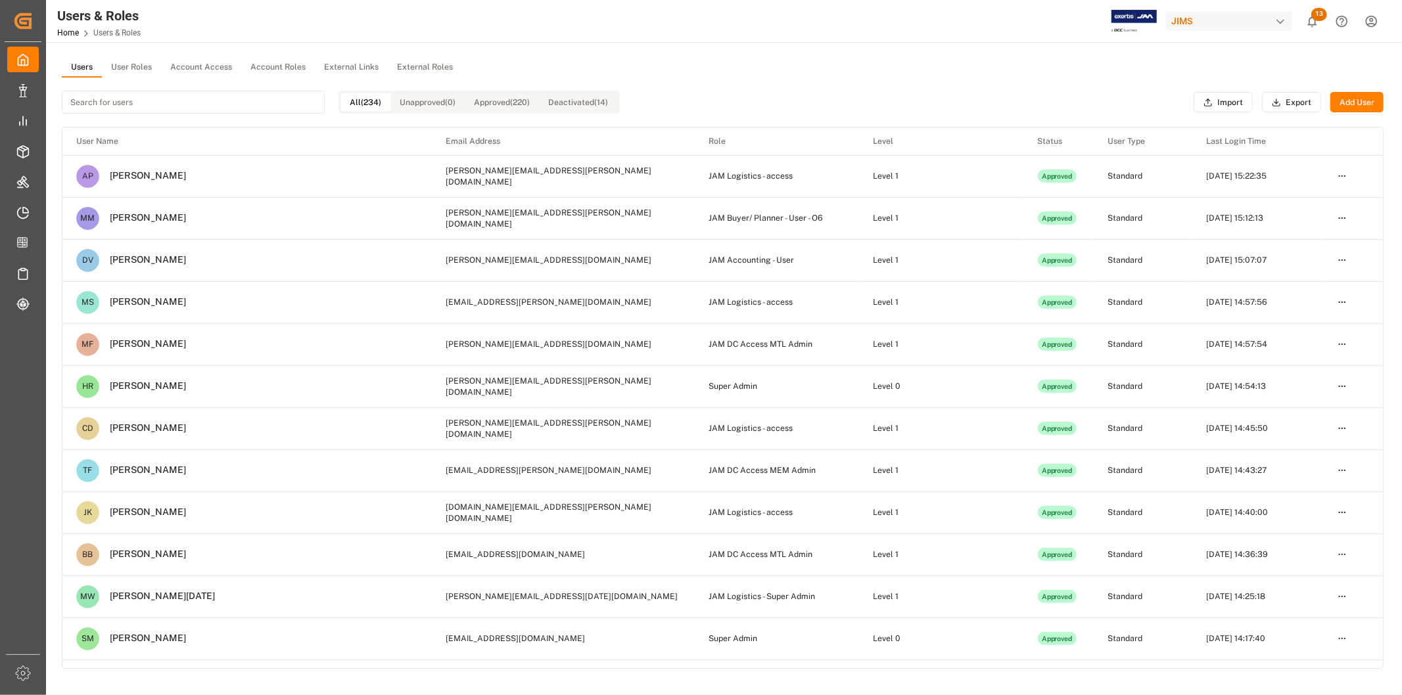
click at [1359, 100] on button "Add User" at bounding box center [1356, 102] width 53 height 21
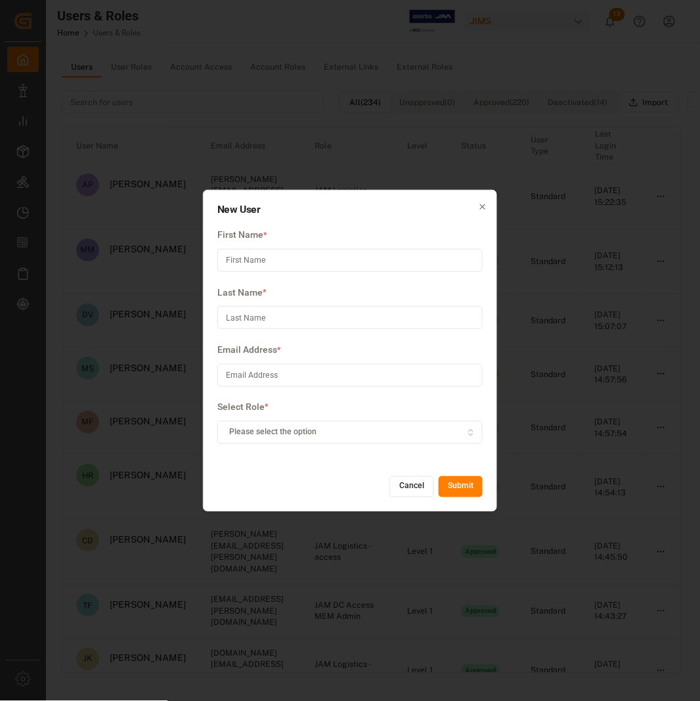
click at [257, 257] on input at bounding box center [349, 260] width 265 height 23
paste input "[PERSON_NAME]"
type input "[PERSON_NAME]"
click at [265, 318] on input at bounding box center [349, 317] width 265 height 23
paste input "[PERSON_NAME]"
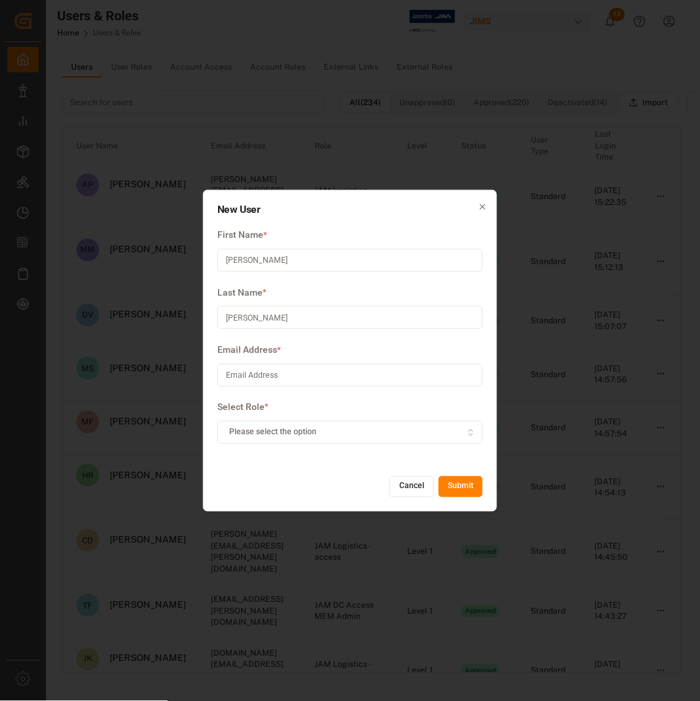
type input "[PERSON_NAME]"
click at [383, 379] on input at bounding box center [349, 375] width 265 height 23
paste input "[PERSON_NAME][EMAIL_ADDRESS][DOMAIN_NAME]"
type input "[PERSON_NAME][EMAIL_ADDRESS][DOMAIN_NAME]"
click at [461, 430] on div "Please select the option" at bounding box center [351, 433] width 260 height 12
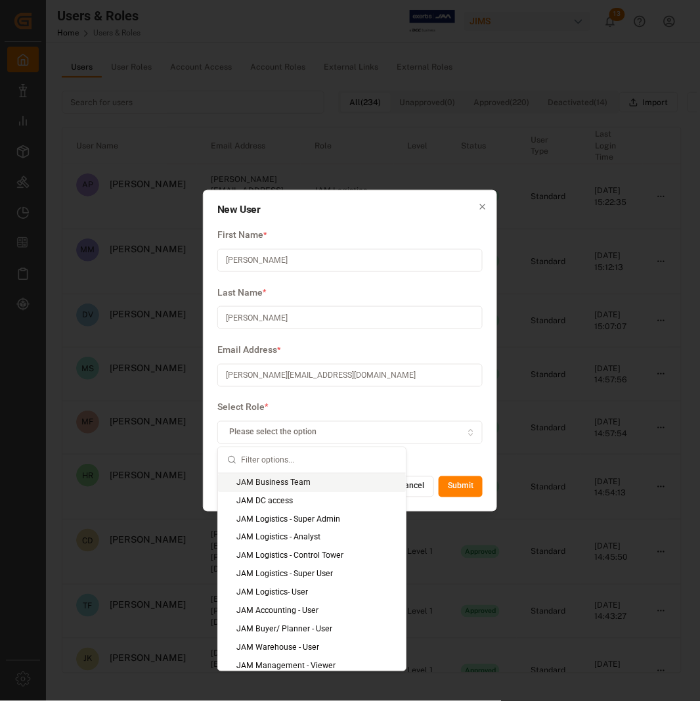
click at [336, 463] on input "text" at bounding box center [319, 460] width 156 height 26
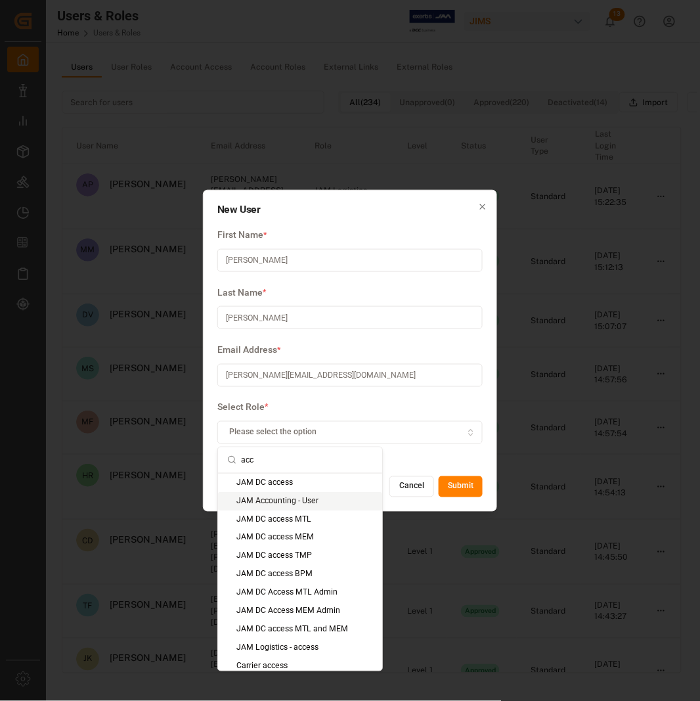
type input "acc"
click at [331, 497] on div "JAM Accounting - User" at bounding box center [300, 501] width 164 height 18
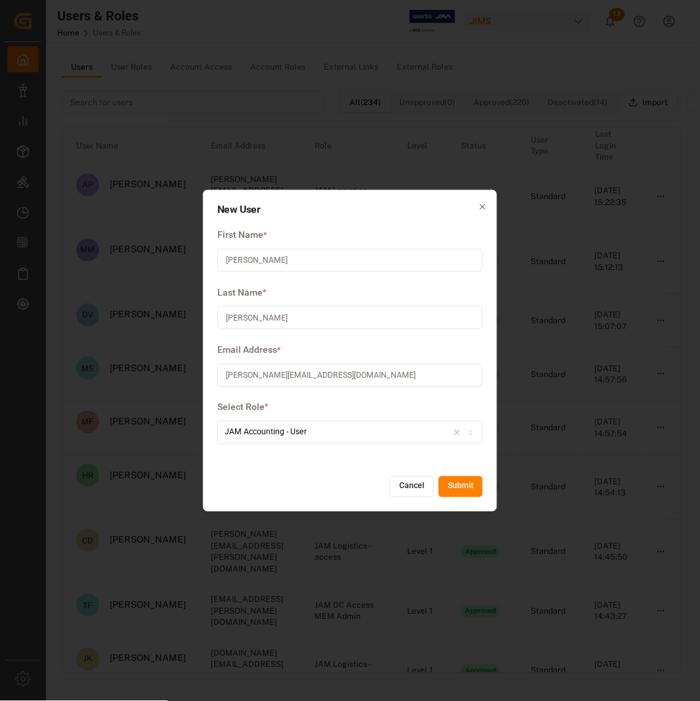
click at [231, 317] on input "[PERSON_NAME]" at bounding box center [349, 317] width 265 height 23
type input "Kaoulina"
click at [258, 257] on input "[PERSON_NAME]" at bounding box center [349, 260] width 265 height 23
click at [257, 257] on input "[PERSON_NAME]" at bounding box center [349, 260] width 265 height 23
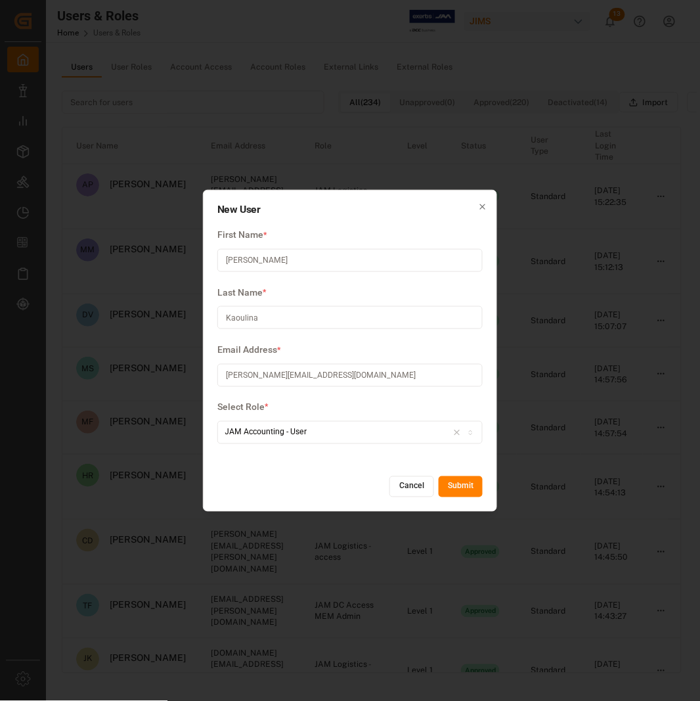
type input "[PERSON_NAME]"
click at [456, 488] on button "Submit" at bounding box center [461, 486] width 44 height 21
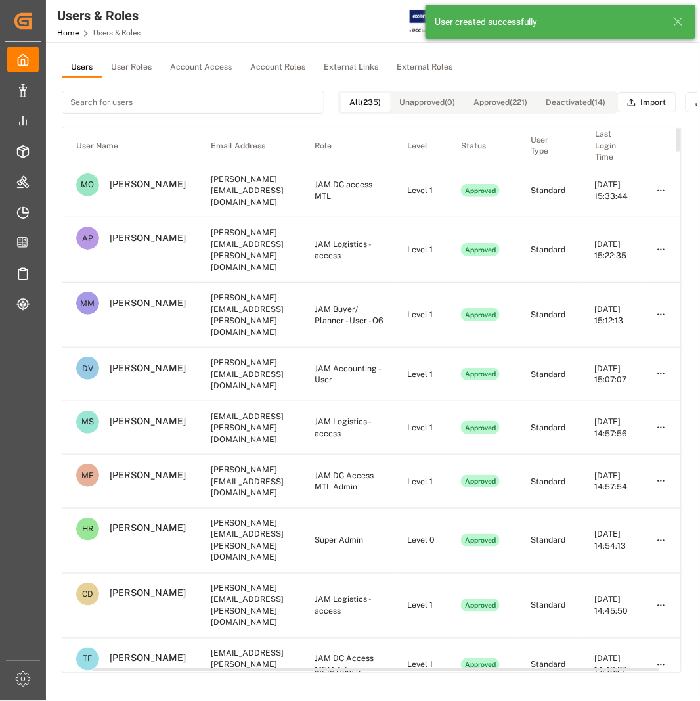
scroll to position [0, 48]
drag, startPoint x: 419, startPoint y: 670, endPoint x: 520, endPoint y: 674, distance: 101.3
click at [520, 673] on div at bounding box center [391, 671] width 568 height 4
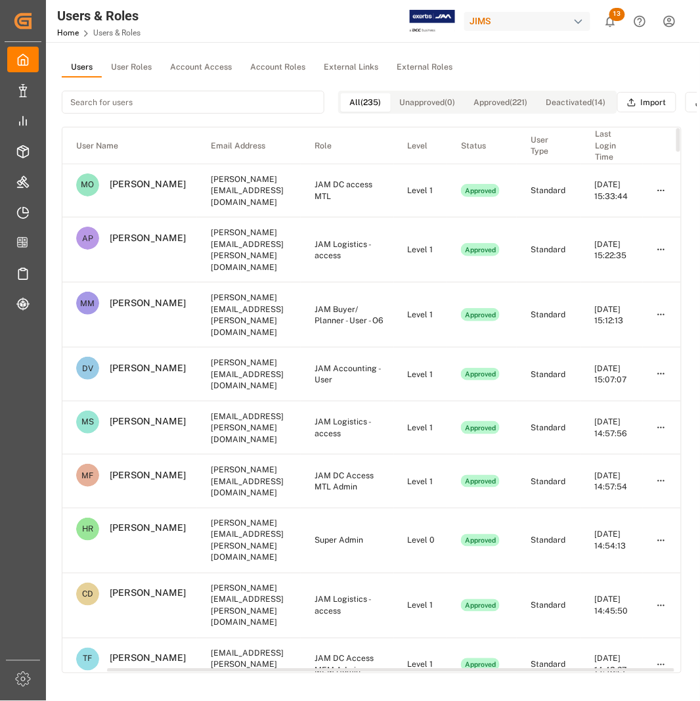
drag, startPoint x: 654, startPoint y: 671, endPoint x: 700, endPoint y: 672, distance: 46.0
click at [675, 672] on div at bounding box center [391, 671] width 568 height 4
click at [645, 688] on main "Users User Roles Account Access Account Roles External Links External Roles All…" at bounding box center [372, 384] width 652 height 652
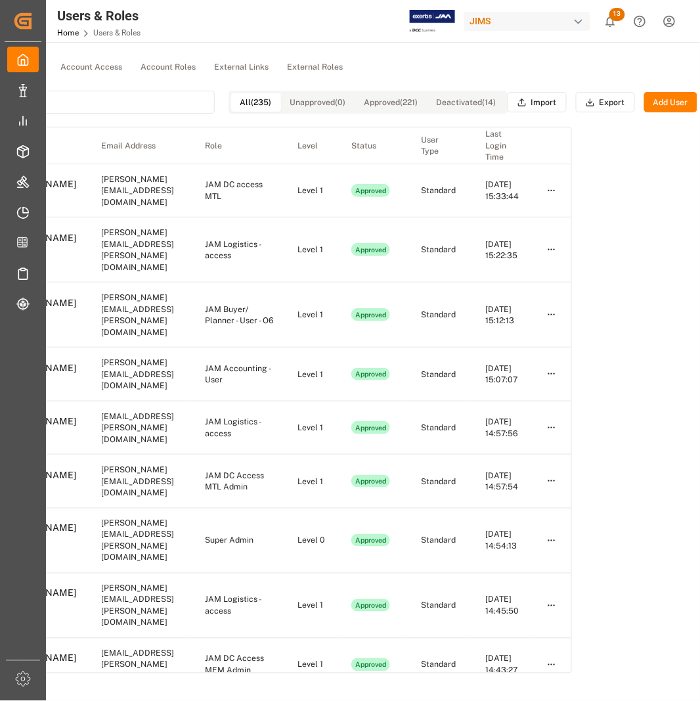
click at [683, 106] on button "Add User" at bounding box center [671, 102] width 53 height 21
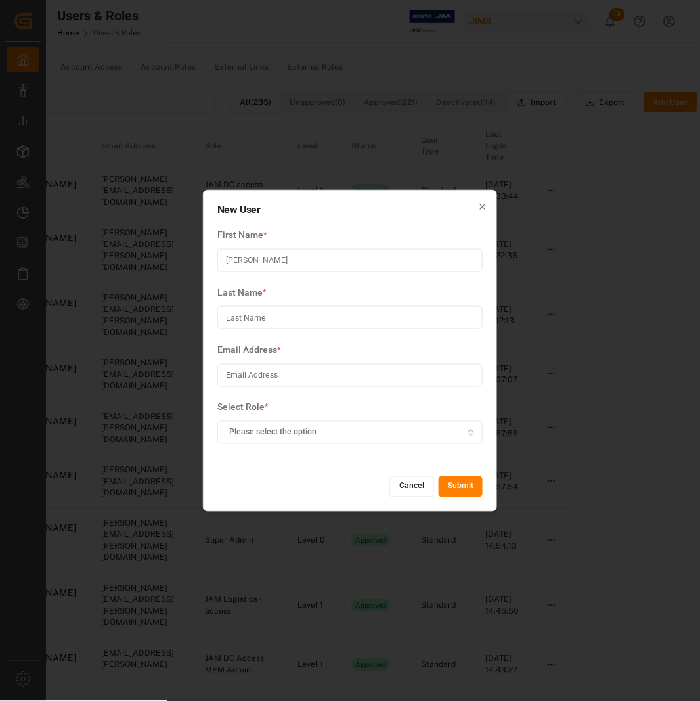
type input "[PERSON_NAME]"
click at [342, 306] on input at bounding box center [349, 317] width 265 height 23
paste input "[PERSON_NAME]"
type input "[PERSON_NAME]"
drag, startPoint x: 252, startPoint y: 257, endPoint x: 293, endPoint y: 257, distance: 41.4
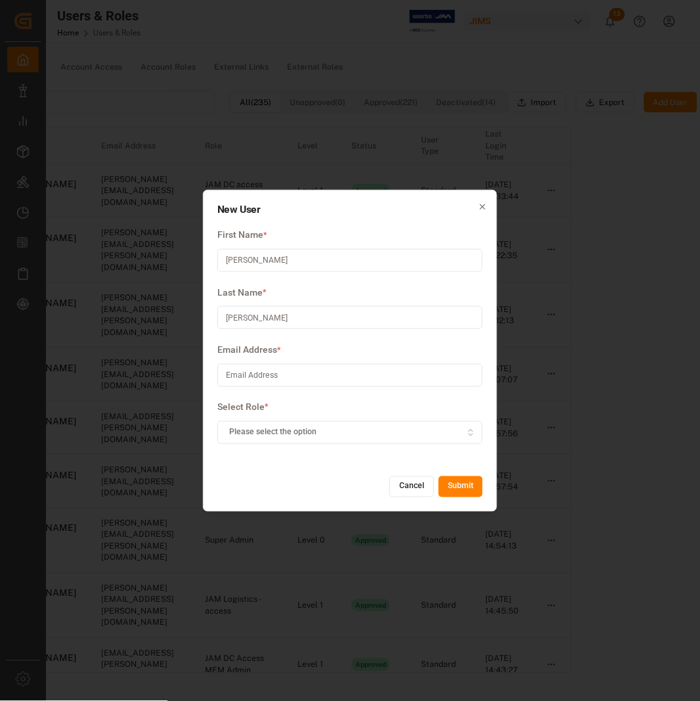
click at [293, 257] on input "[PERSON_NAME]" at bounding box center [349, 260] width 265 height 23
type input "[PERSON_NAME]"
drag, startPoint x: 250, startPoint y: 318, endPoint x: 204, endPoint y: 319, distance: 46.0
click at [204, 319] on div "New User First Name * [PERSON_NAME] Last Name * [PERSON_NAME] Email Address * S…" at bounding box center [350, 350] width 294 height 322
type input "[PERSON_NAME]"
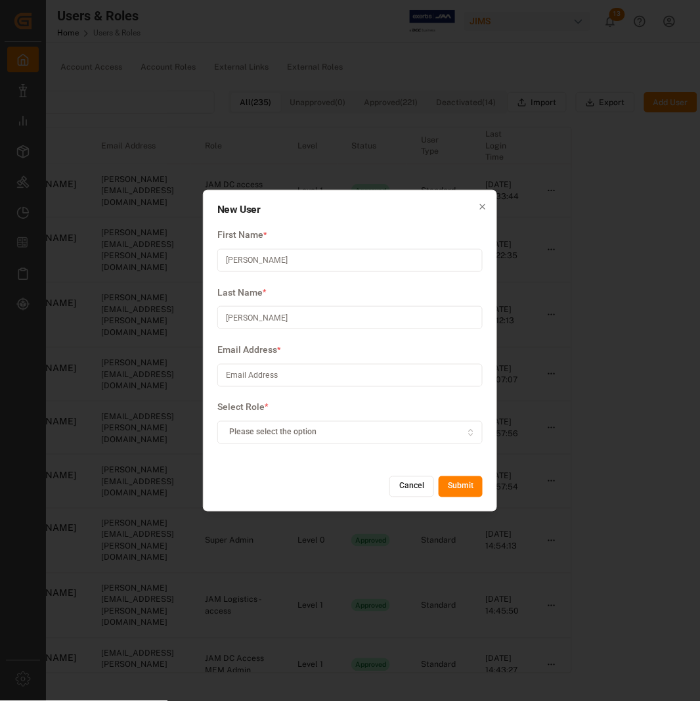
click at [359, 383] on input at bounding box center [349, 375] width 265 height 23
paste input "[EMAIL_ADDRESS][DOMAIN_NAME]"
type input "[EMAIL_ADDRESS][DOMAIN_NAME]"
click at [390, 436] on div "Please select the option" at bounding box center [351, 433] width 260 height 12
type input "acco"
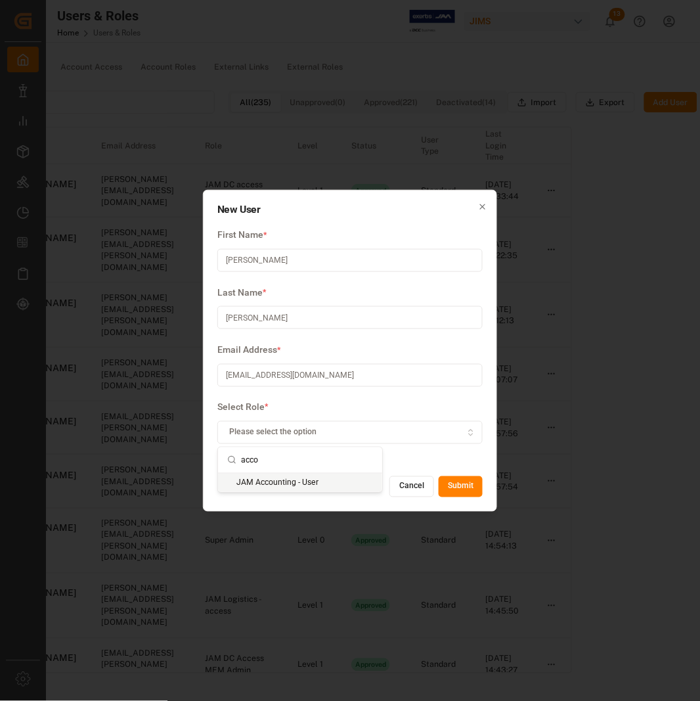
click at [337, 481] on div "JAM Accounting - User" at bounding box center [300, 483] width 164 height 18
click at [453, 486] on button "Submit" at bounding box center [461, 486] width 44 height 21
click at [417, 487] on button "Cancel" at bounding box center [412, 486] width 45 height 21
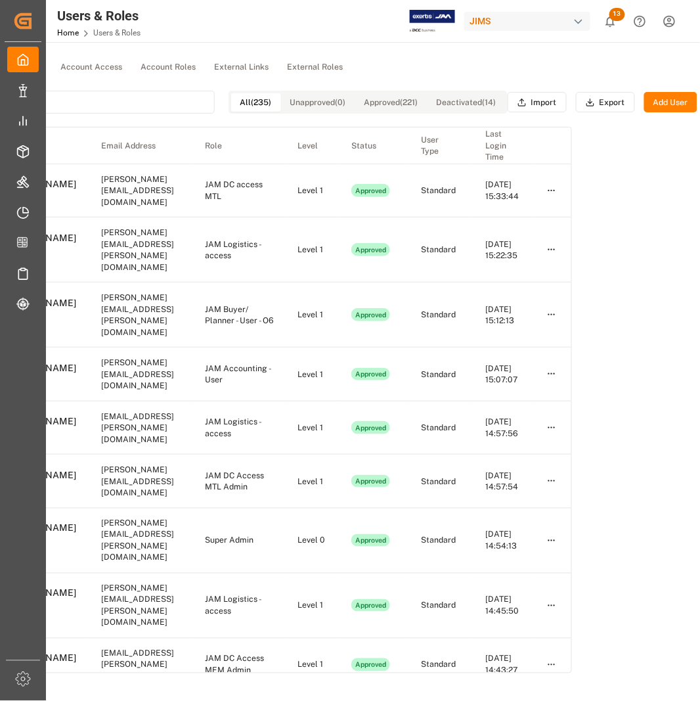
click at [654, 101] on button "Add User" at bounding box center [671, 102] width 53 height 21
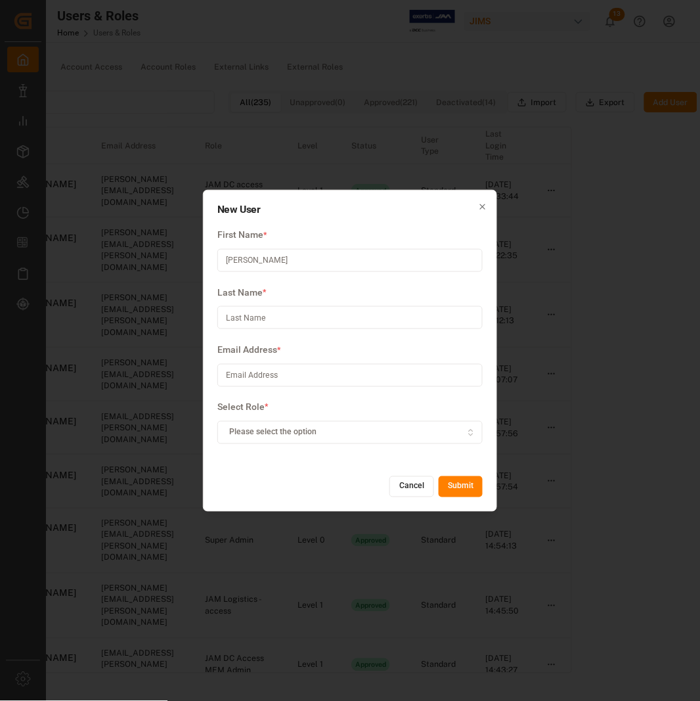
type input "[PERSON_NAME]"
click at [277, 323] on input at bounding box center [349, 317] width 265 height 23
paste input "[PERSON_NAME]"
type input "[PERSON_NAME]"
click at [265, 258] on input "[PERSON_NAME]" at bounding box center [349, 260] width 265 height 23
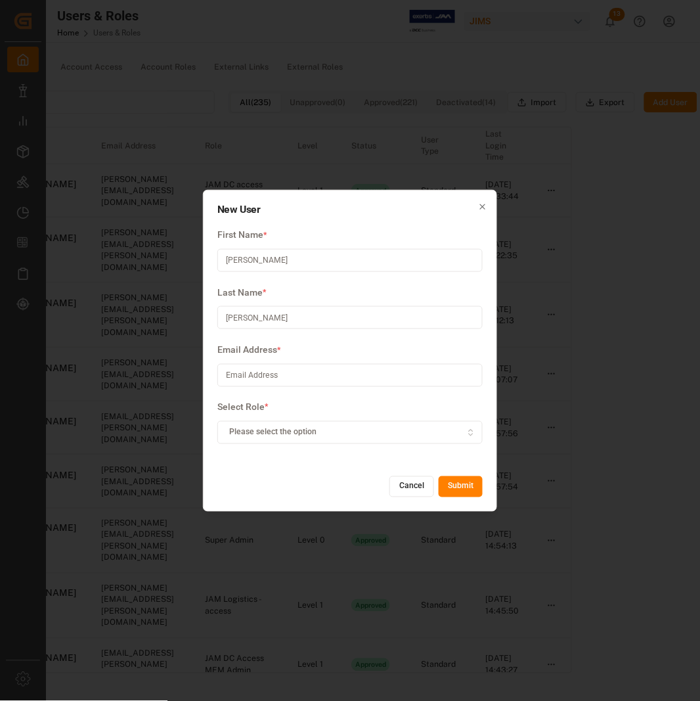
click at [265, 258] on input "[PERSON_NAME]" at bounding box center [349, 260] width 265 height 23
type input "[PERSON_NAME]"
click at [240, 315] on input "[PERSON_NAME]" at bounding box center [349, 317] width 265 height 23
type input "[PERSON_NAME]"
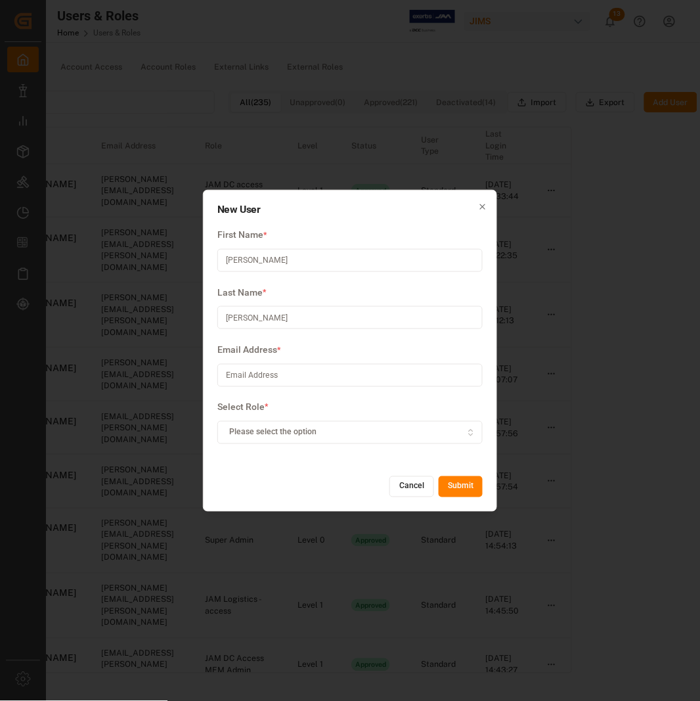
click at [314, 386] on div at bounding box center [349, 375] width 265 height 23
click at [314, 372] on input at bounding box center [349, 375] width 265 height 23
paste input "[PERSON_NAME][EMAIL_ADDRESS][PERSON_NAME][DOMAIN_NAME]"
type input "[PERSON_NAME][EMAIL_ADDRESS][PERSON_NAME][DOMAIN_NAME]"
click at [337, 432] on div "Please select the option" at bounding box center [351, 433] width 260 height 12
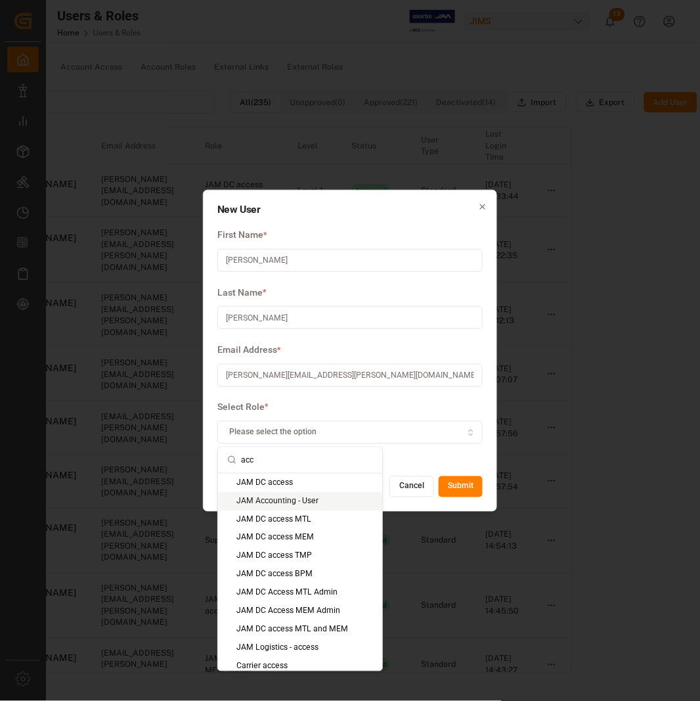
type input "acc"
click at [332, 498] on div "JAM Accounting - User" at bounding box center [300, 501] width 164 height 18
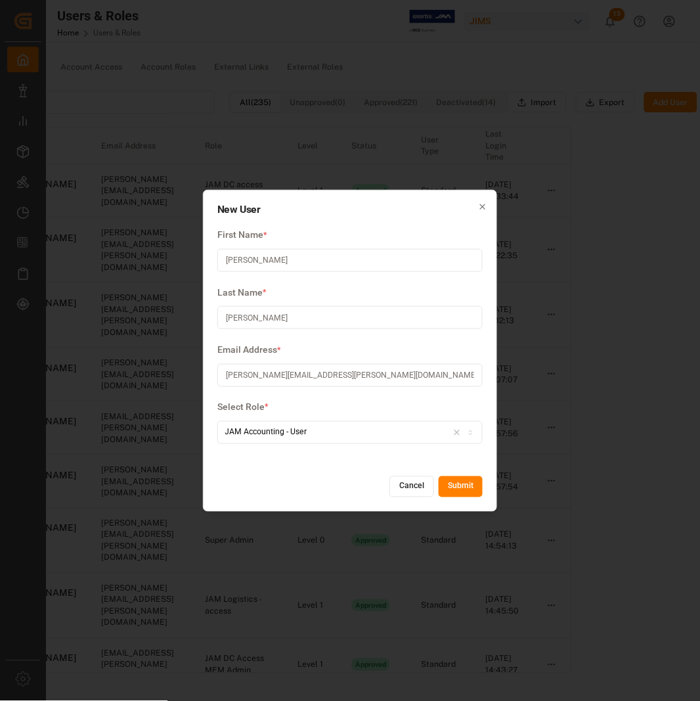
click at [461, 488] on button "Submit" at bounding box center [461, 486] width 44 height 21
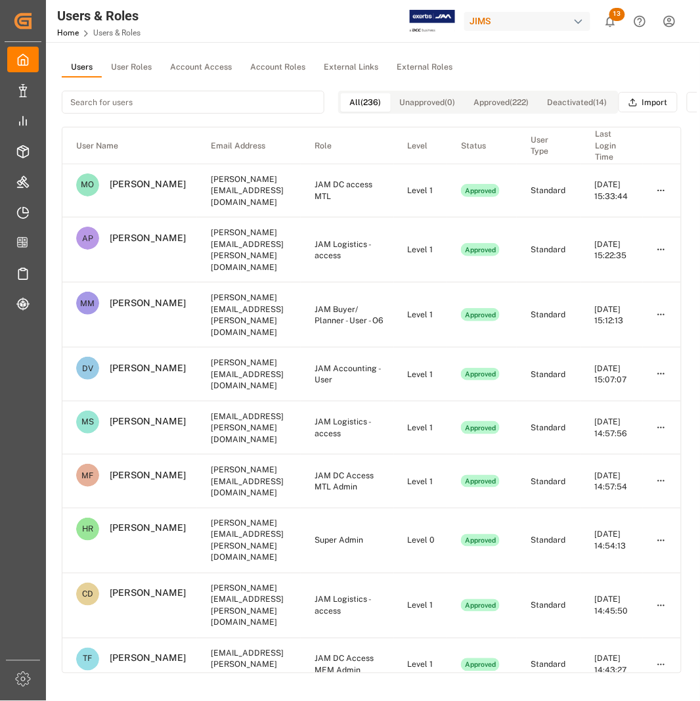
click at [679, 78] on div "All (236) Unapproved (0) Approved (222) Deactivated (14) Import Export Add User" at bounding box center [372, 102] width 620 height 49
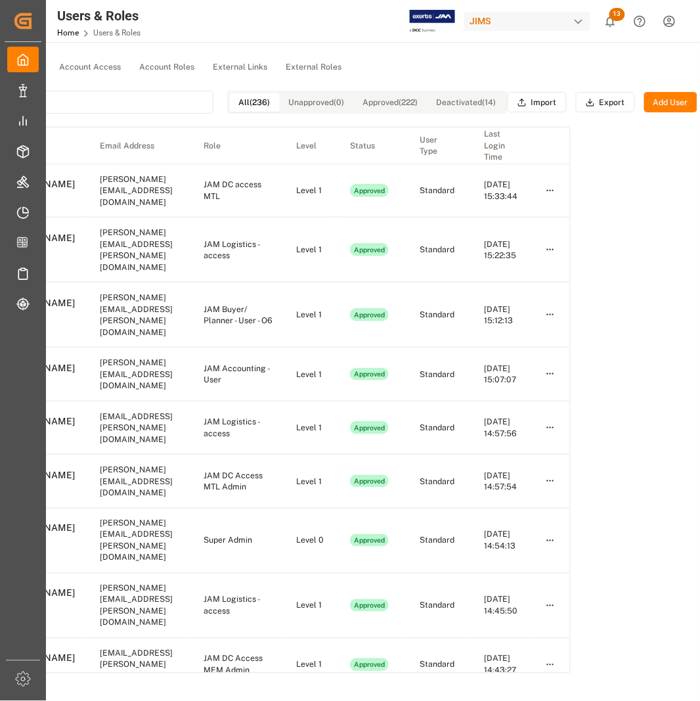
click at [687, 97] on button "Add User" at bounding box center [671, 102] width 53 height 21
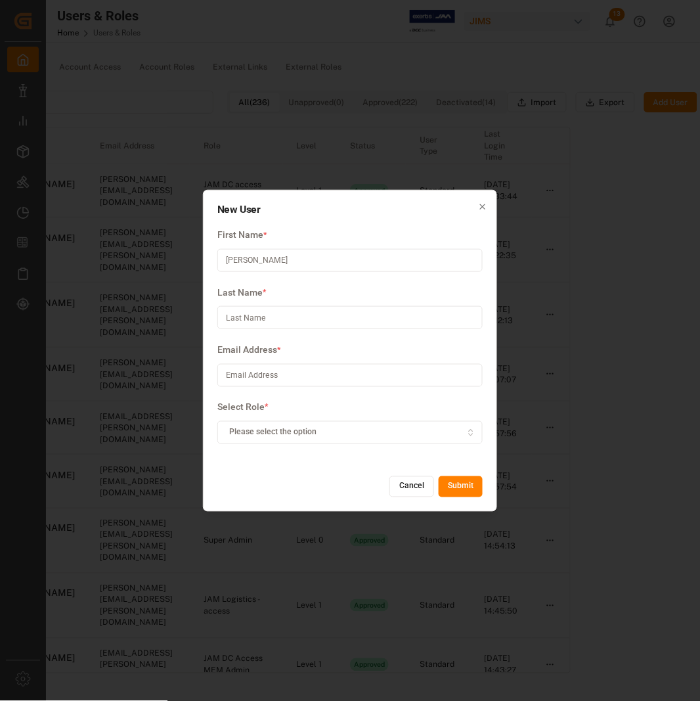
type input "[PERSON_NAME]"
click at [286, 313] on input at bounding box center [349, 317] width 265 height 23
paste input "[PERSON_NAME]"
type input "[PERSON_NAME]"
click at [271, 258] on input "[PERSON_NAME]" at bounding box center [349, 260] width 265 height 23
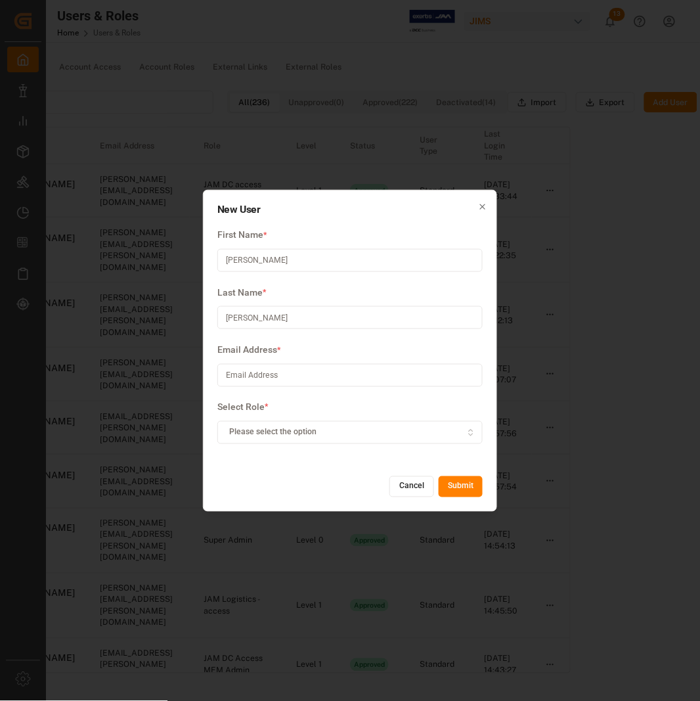
click at [271, 258] on input "[PERSON_NAME]" at bounding box center [349, 260] width 265 height 23
type input "Marjan"
click at [233, 313] on input "[PERSON_NAME]" at bounding box center [349, 317] width 265 height 23
type input "Davanizadeh"
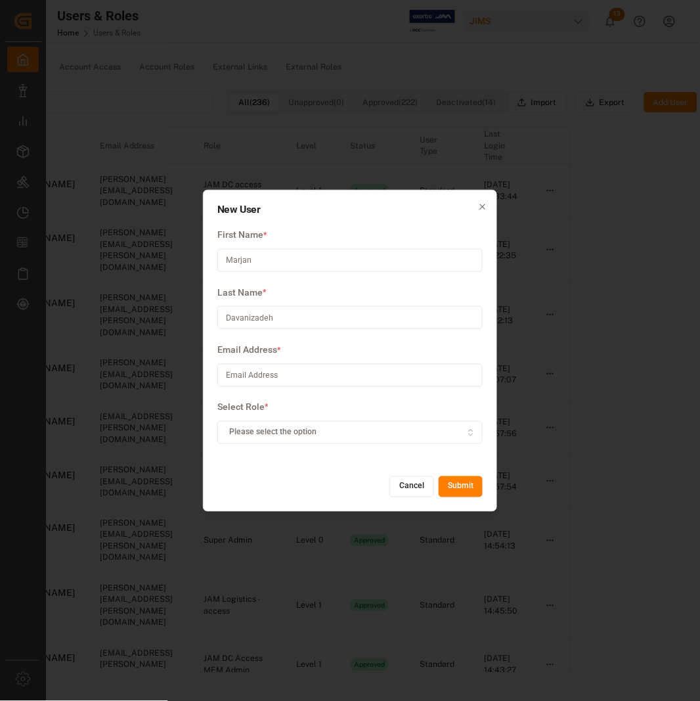
click at [298, 371] on input at bounding box center [349, 375] width 265 height 23
paste input "[PERSON_NAME][EMAIL_ADDRESS][DOMAIN_NAME]"
type input "[PERSON_NAME][EMAIL_ADDRESS][DOMAIN_NAME]"
click at [469, 431] on icon "button" at bounding box center [471, 433] width 9 height 12
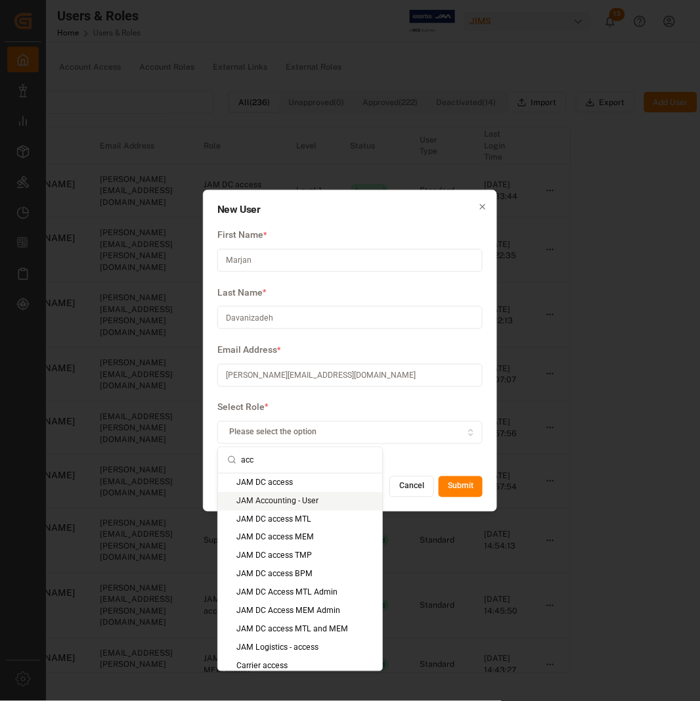
type input "acc"
click at [280, 498] on div "JAM Accounting - User" at bounding box center [300, 501] width 164 height 18
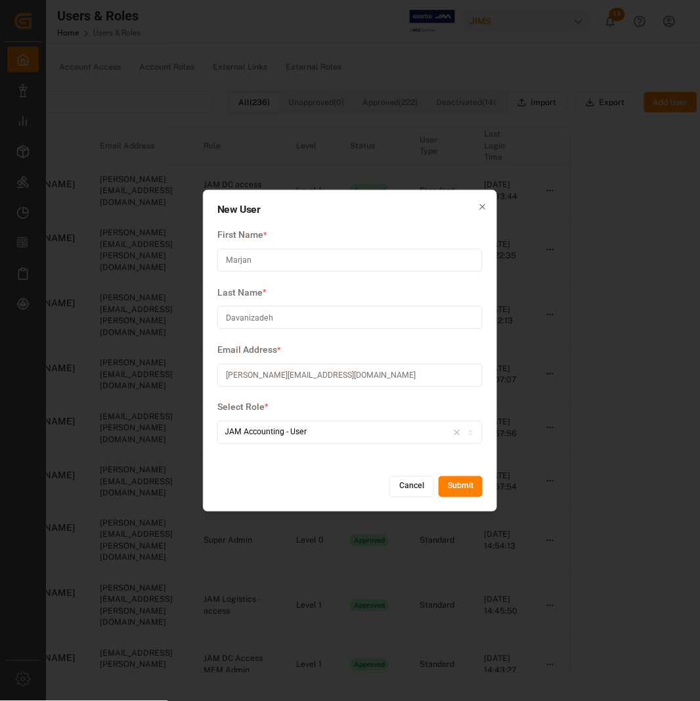
click at [474, 481] on button "Submit" at bounding box center [461, 486] width 44 height 21
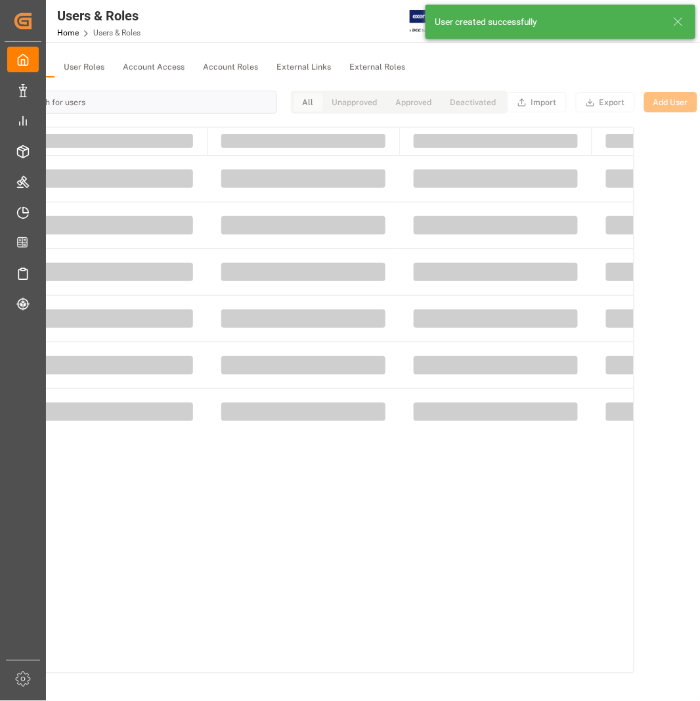
scroll to position [0, 0]
